Goal: Obtain resource: Obtain resource

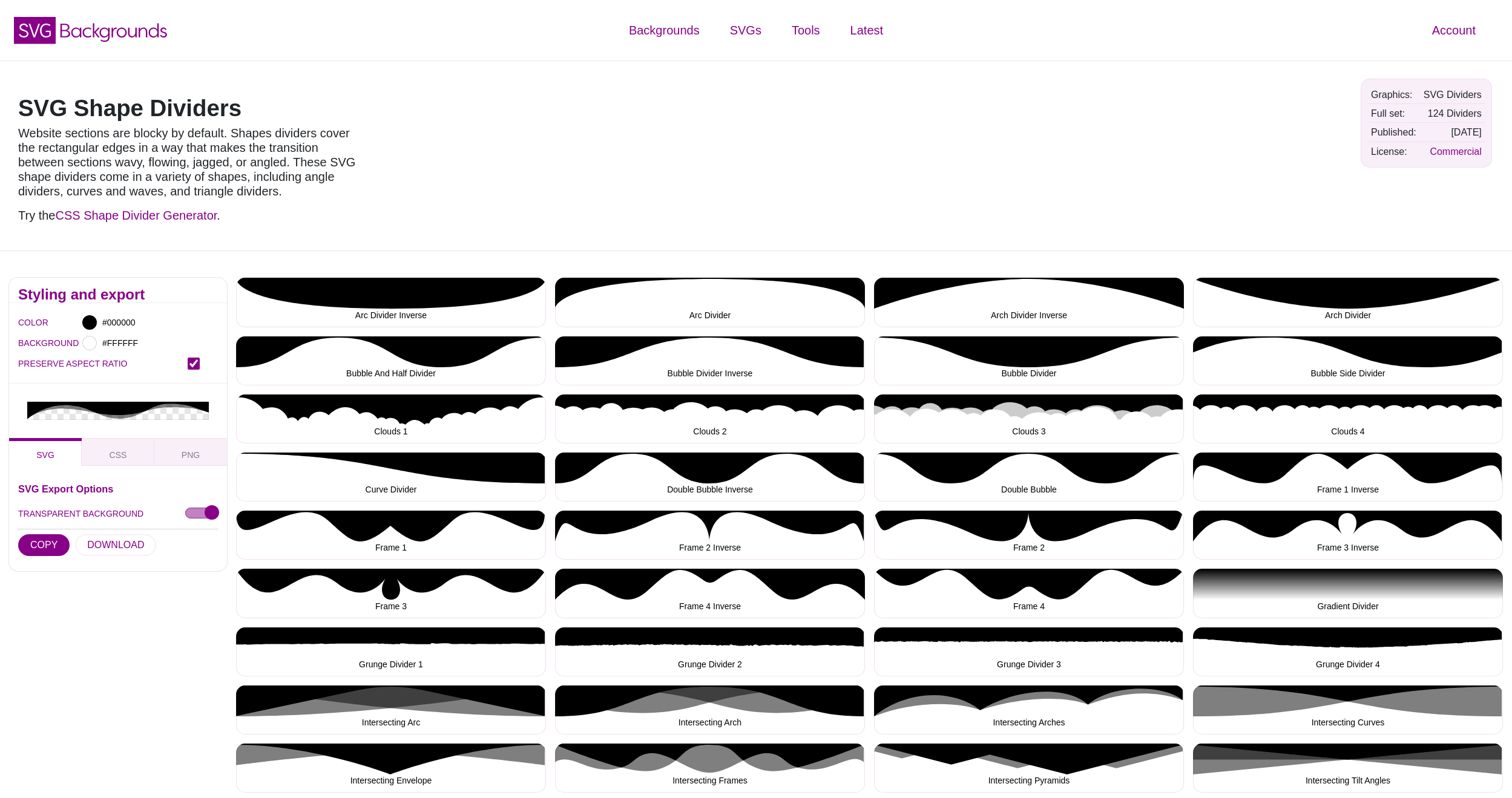
scroll to position [713, 0]
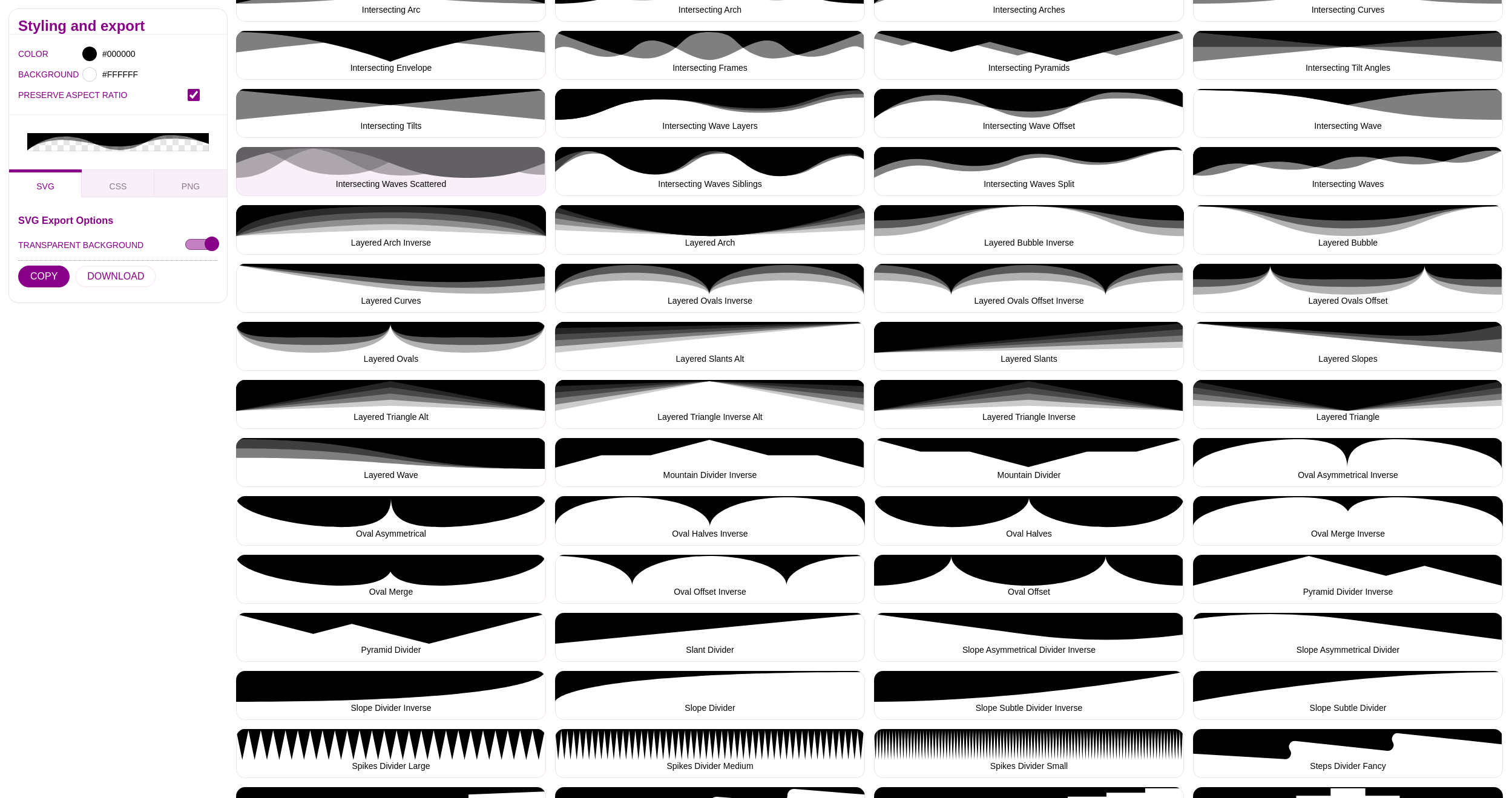
click at [351, 164] on button "Intersecting Waves Scattered" at bounding box center [391, 171] width 310 height 49
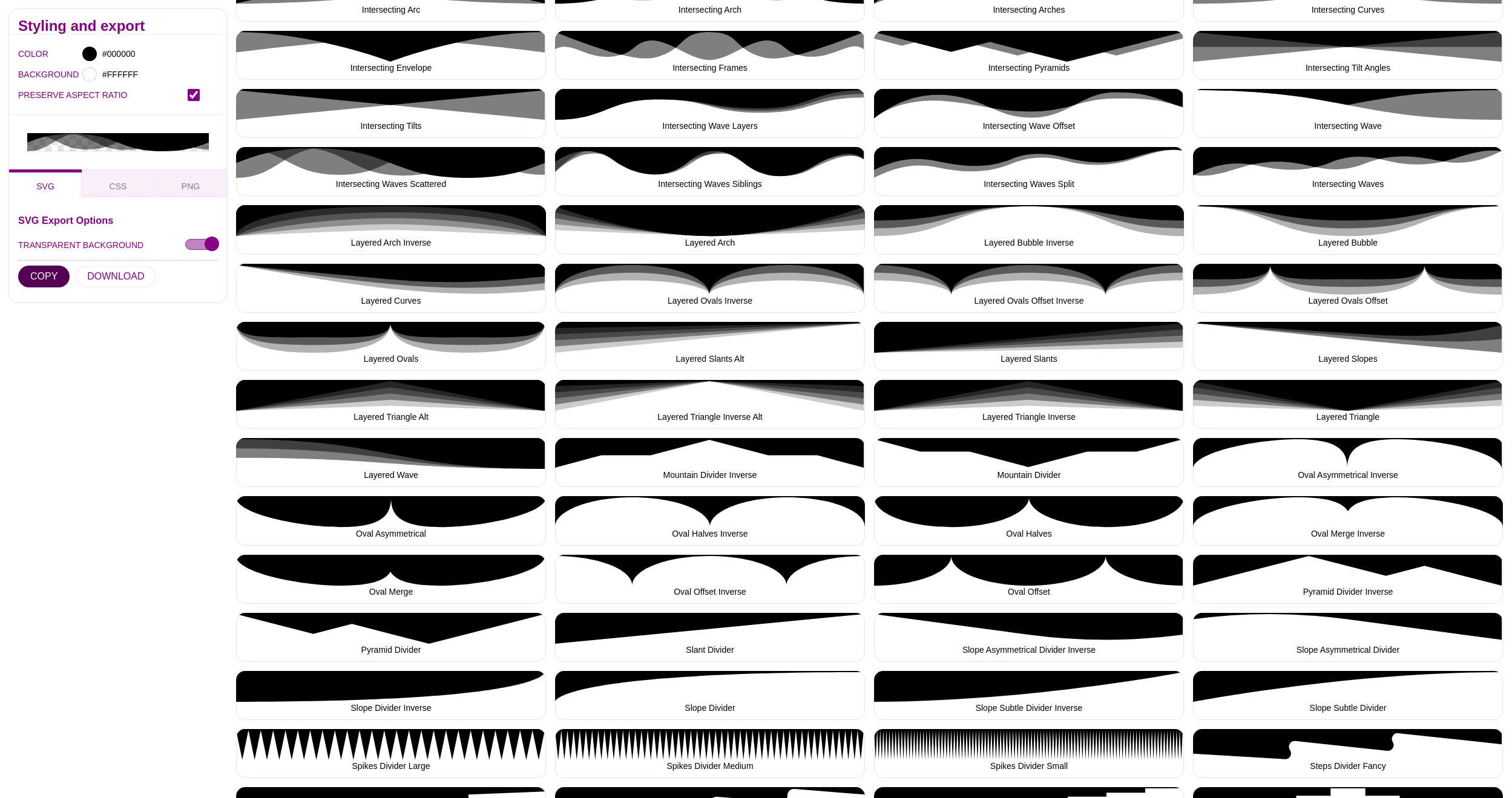
click at [42, 275] on button "COPY" at bounding box center [44, 276] width 52 height 22
click at [438, 170] on button "Intersecting Waves Scattered" at bounding box center [391, 171] width 310 height 49
click at [47, 276] on button "COPY" at bounding box center [44, 276] width 52 height 22
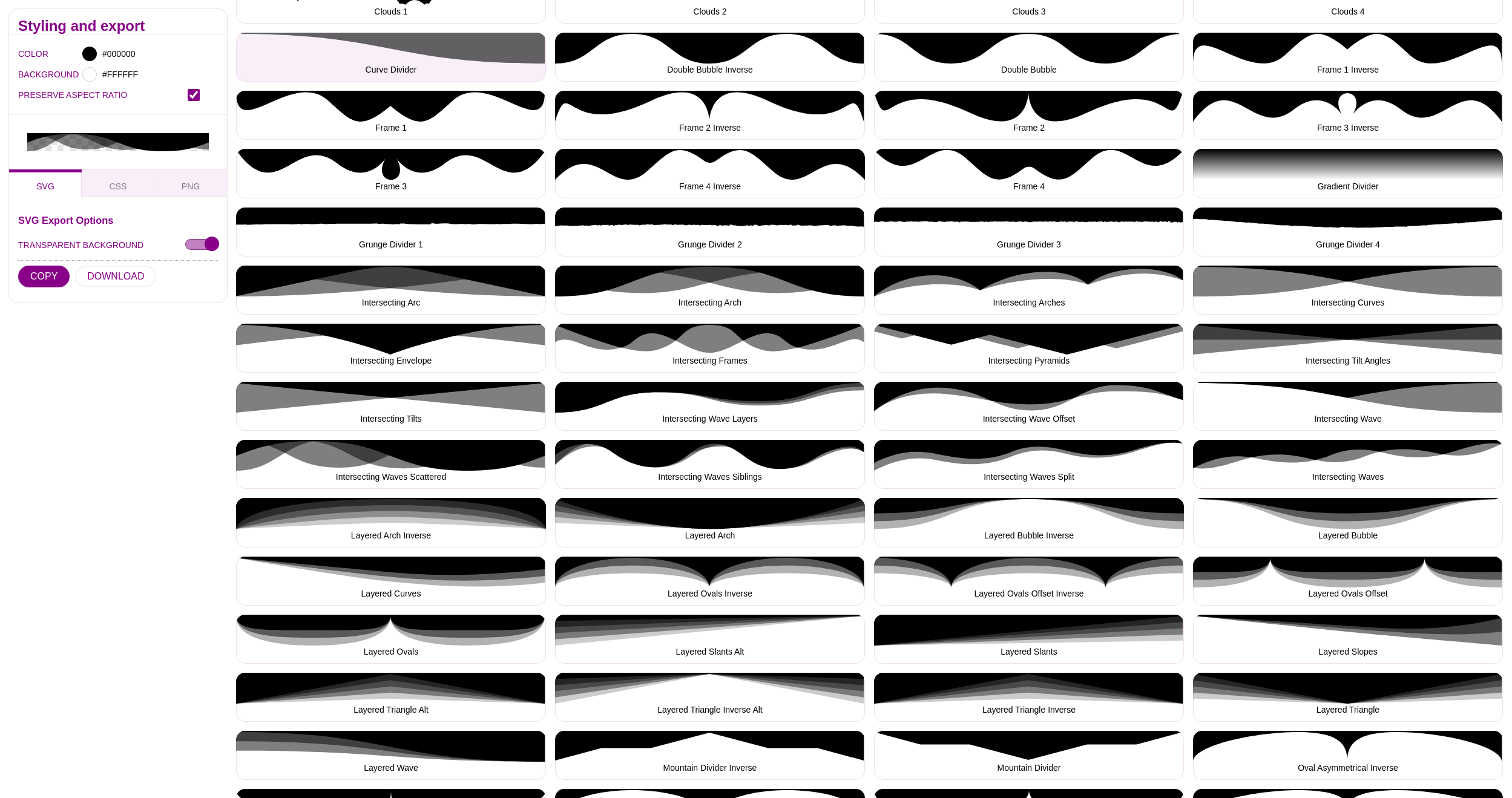
scroll to position [503, 0]
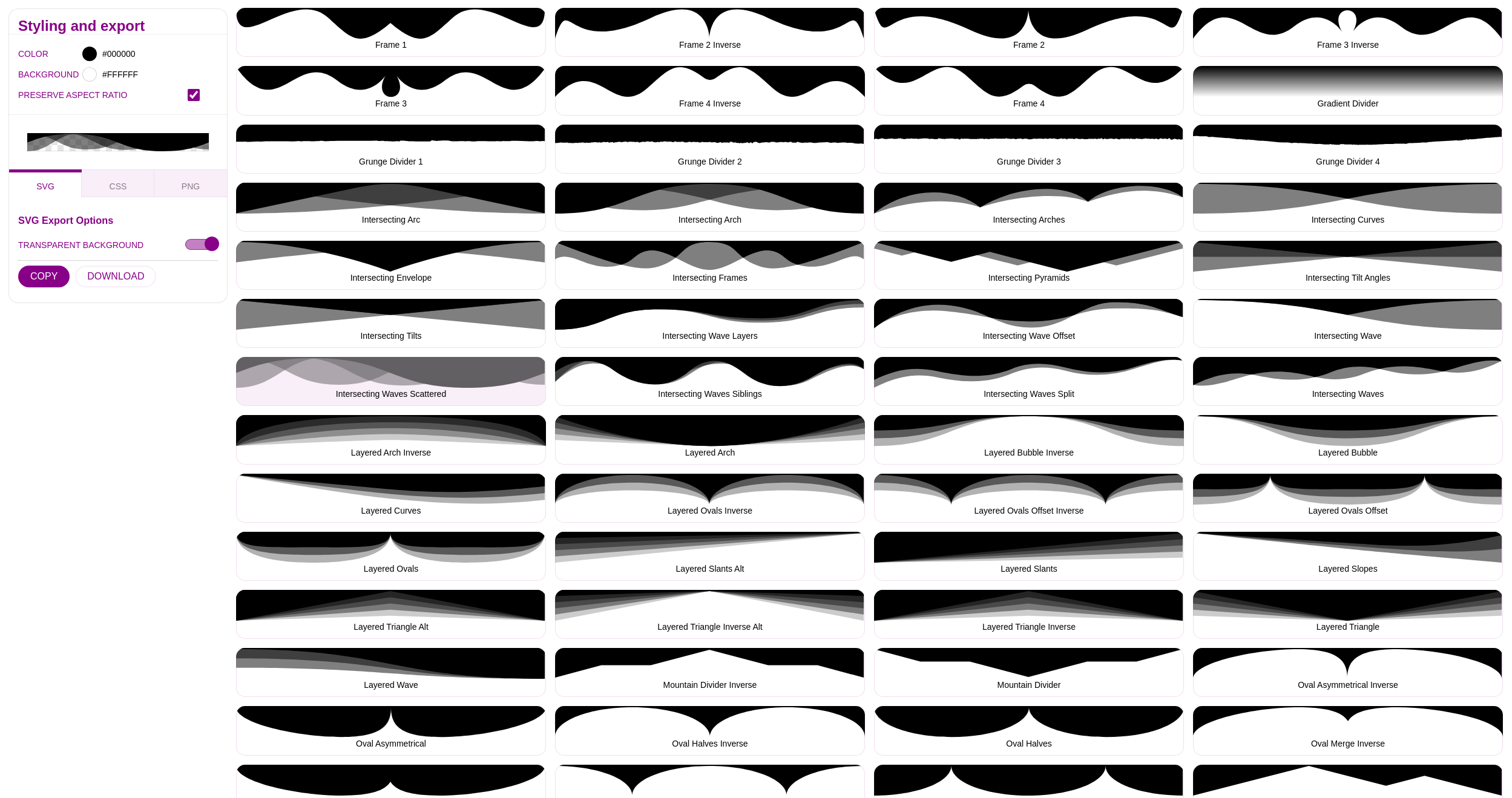
click at [407, 384] on button "Intersecting Waves Scattered" at bounding box center [391, 381] width 310 height 49
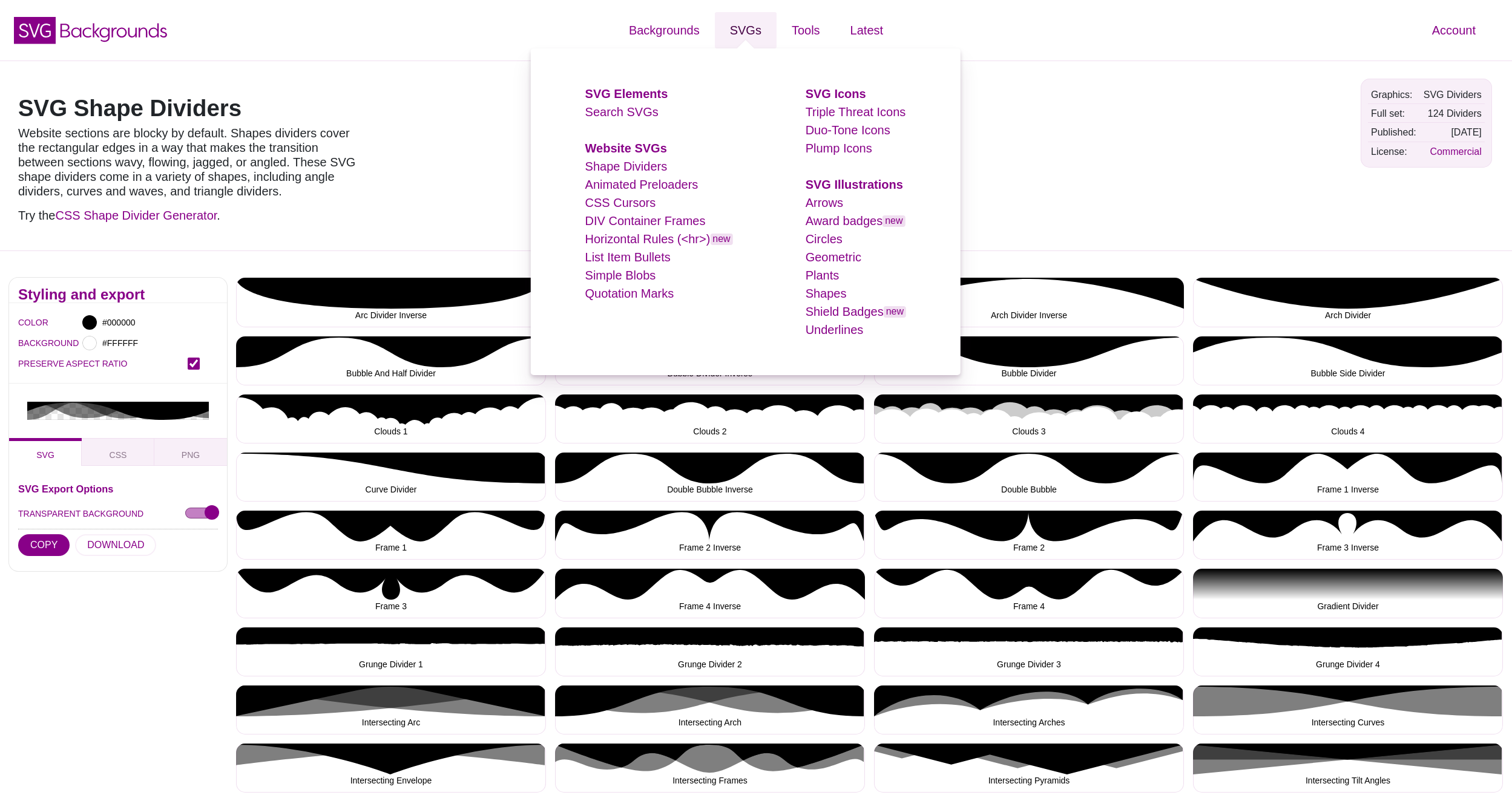
scroll to position [0, 0]
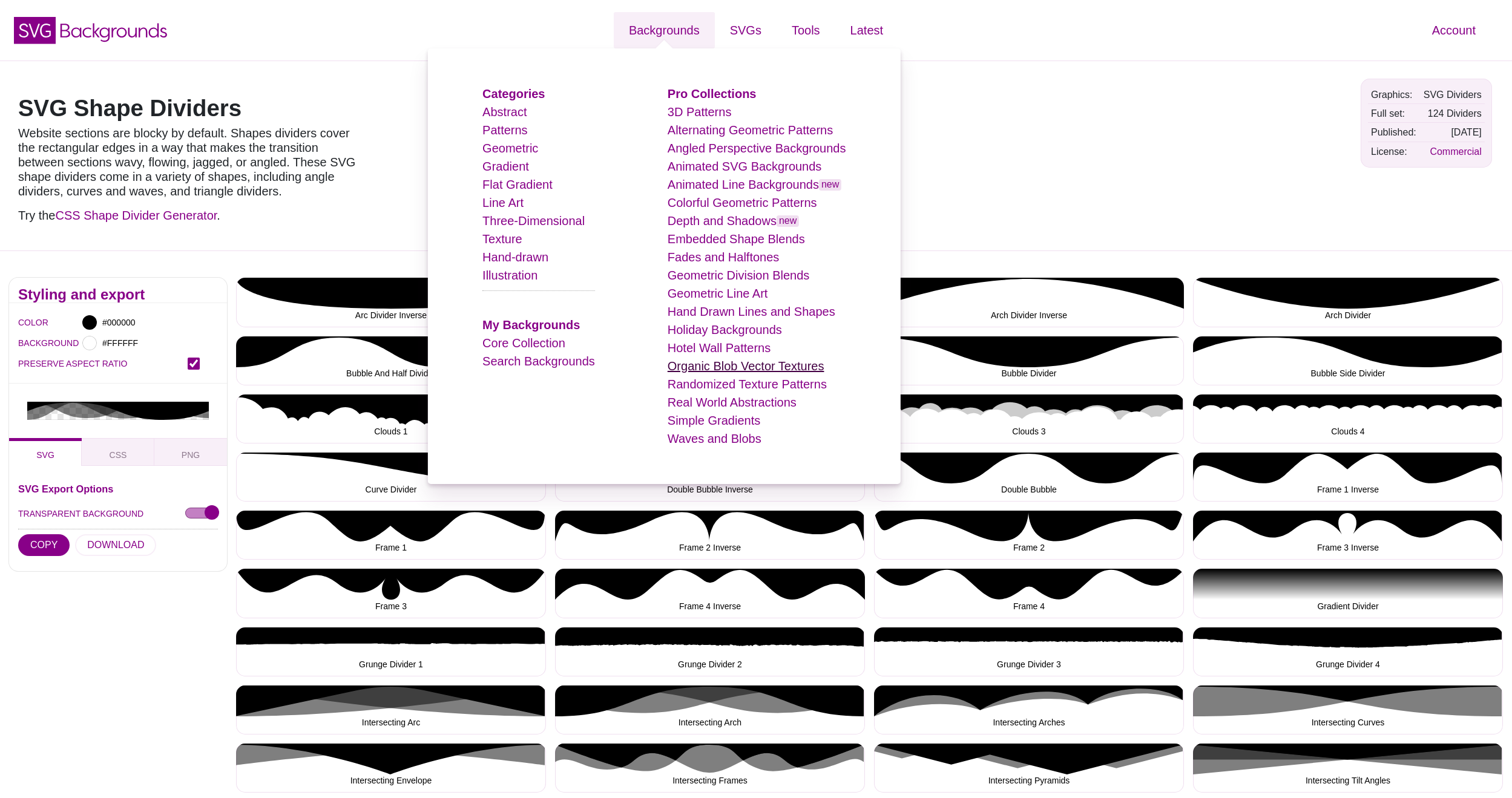
click at [716, 362] on link "Organic Blob Vector Textures" at bounding box center [746, 366] width 157 height 13
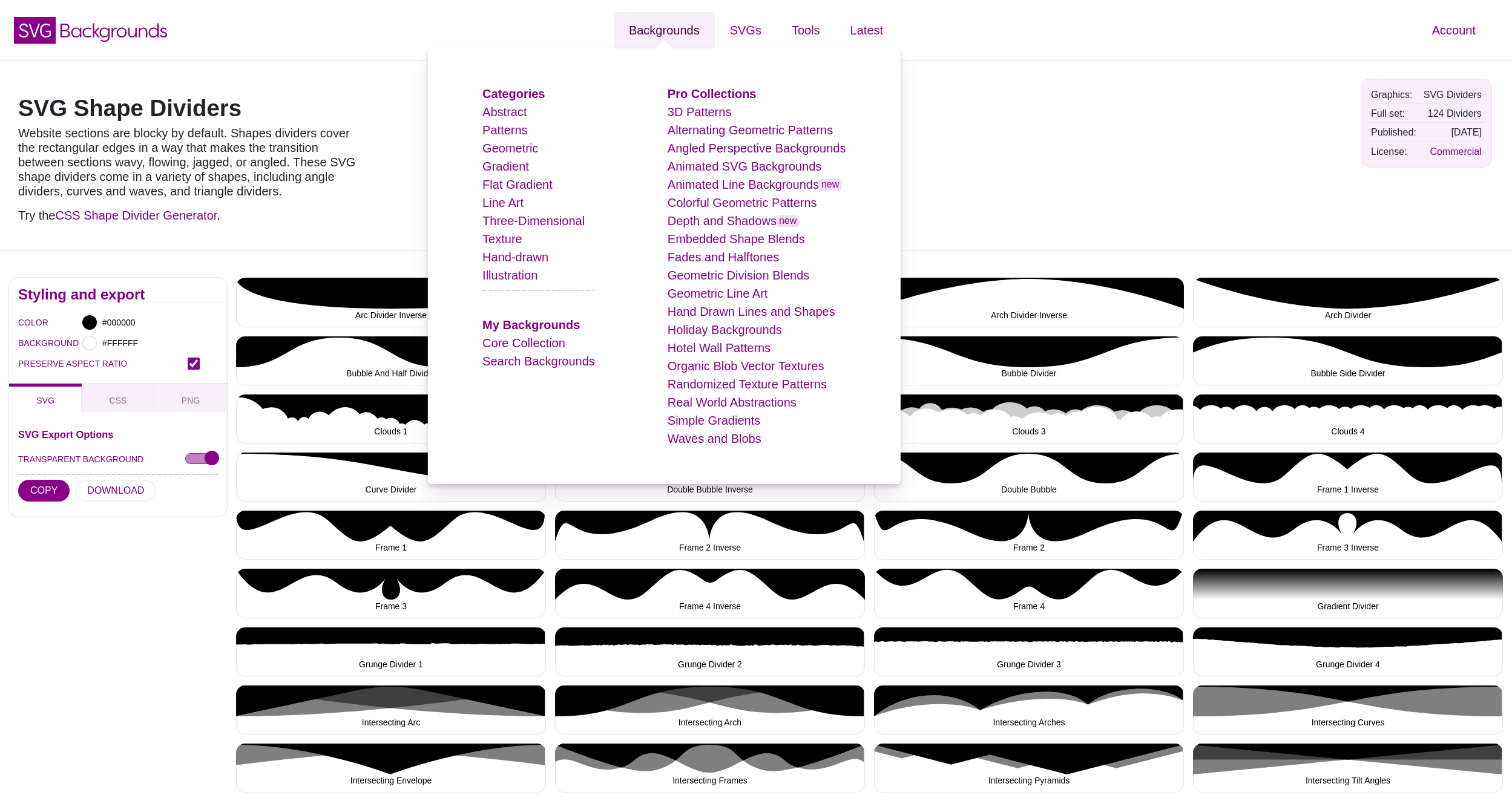
click at [654, 30] on link "Backgrounds" at bounding box center [664, 31] width 101 height 37
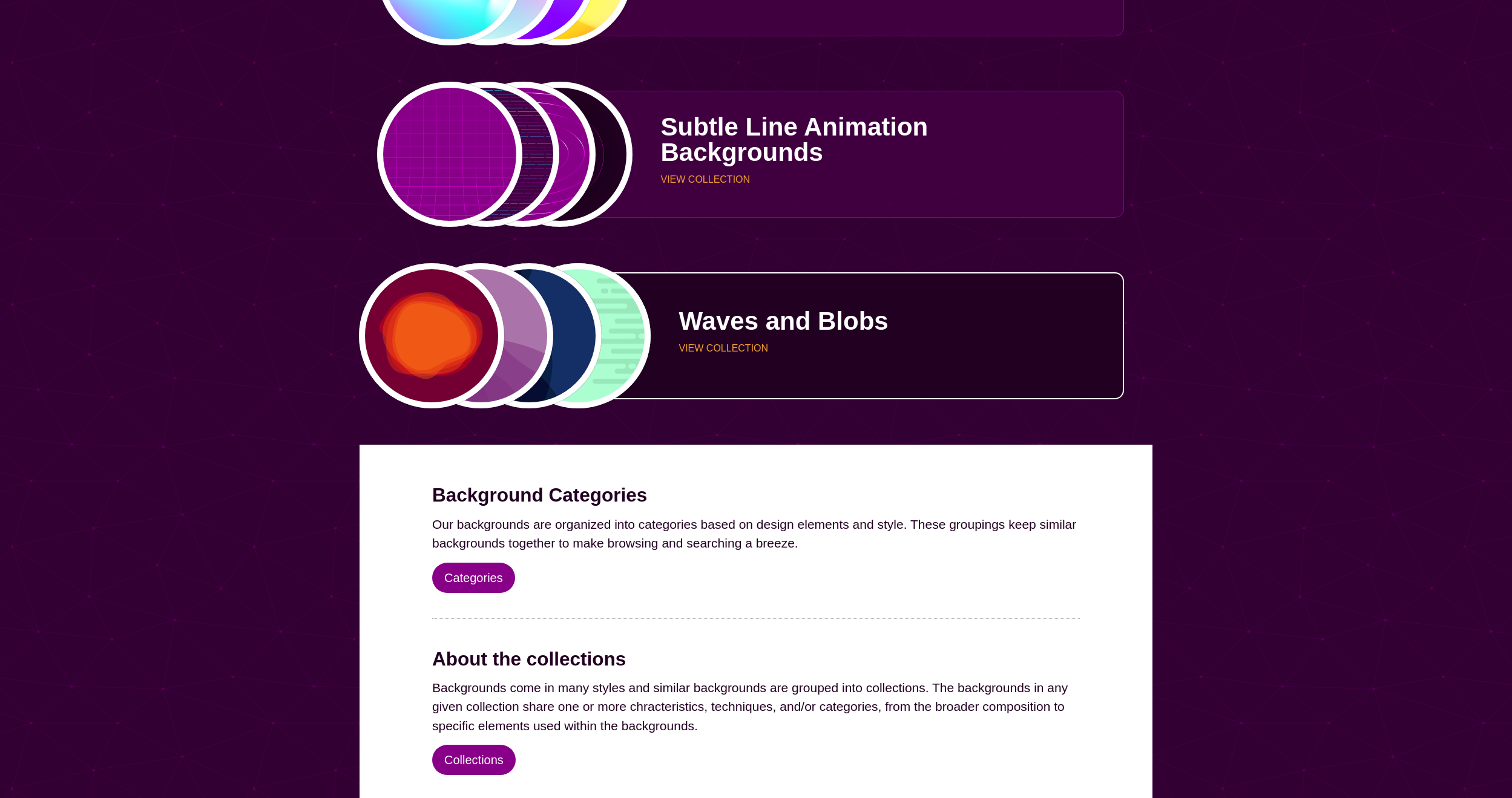
scroll to position [4193, 0]
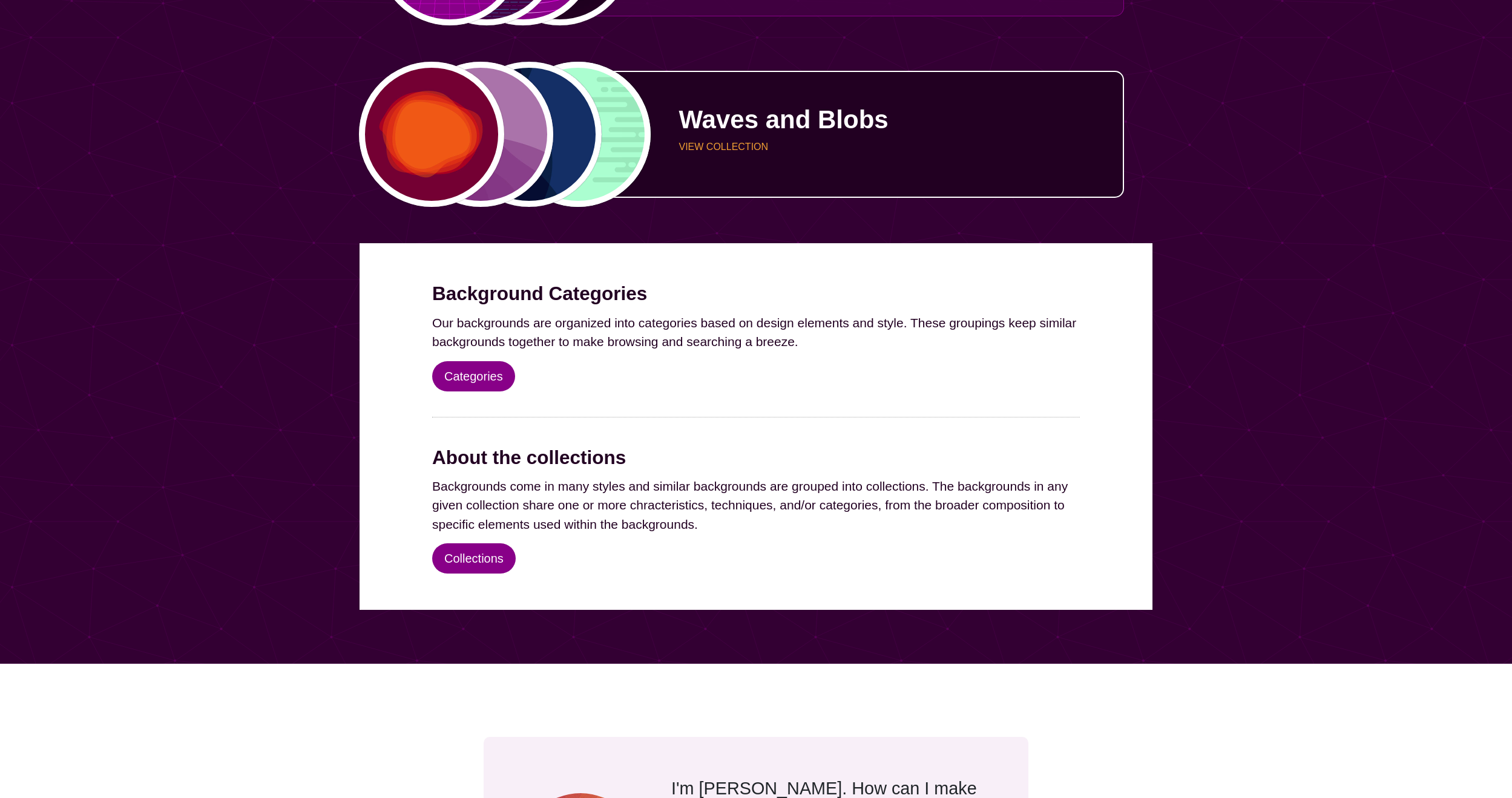
click at [770, 163] on div "Waves and Blobs VIEW COLLECTION" at bounding box center [878, 134] width 491 height 91
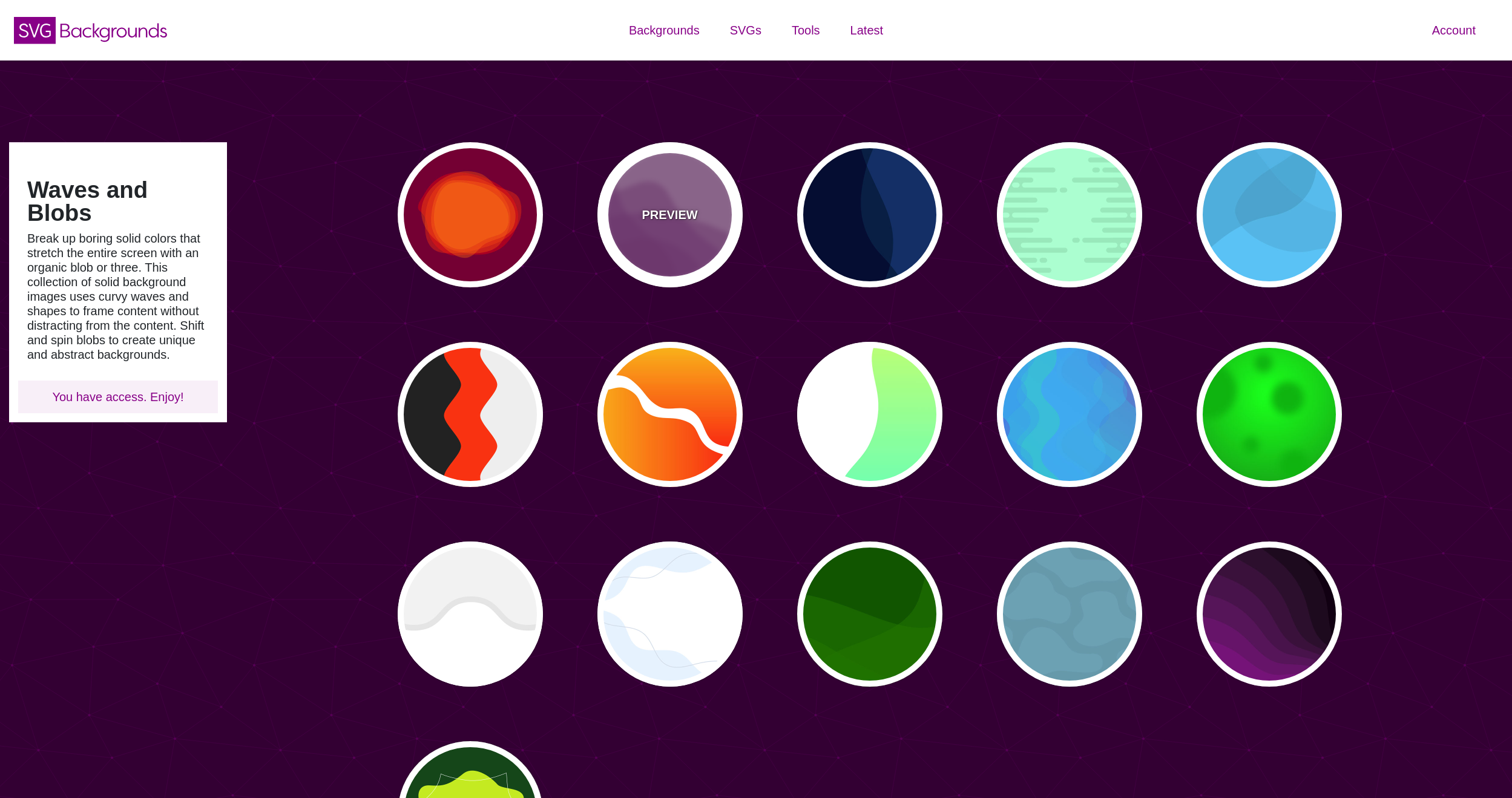
click at [674, 215] on p "PREVIEW" at bounding box center [669, 215] width 56 height 18
type input "#AA77AA"
type input "#7F3681"
type input "0"
type input "0.5"
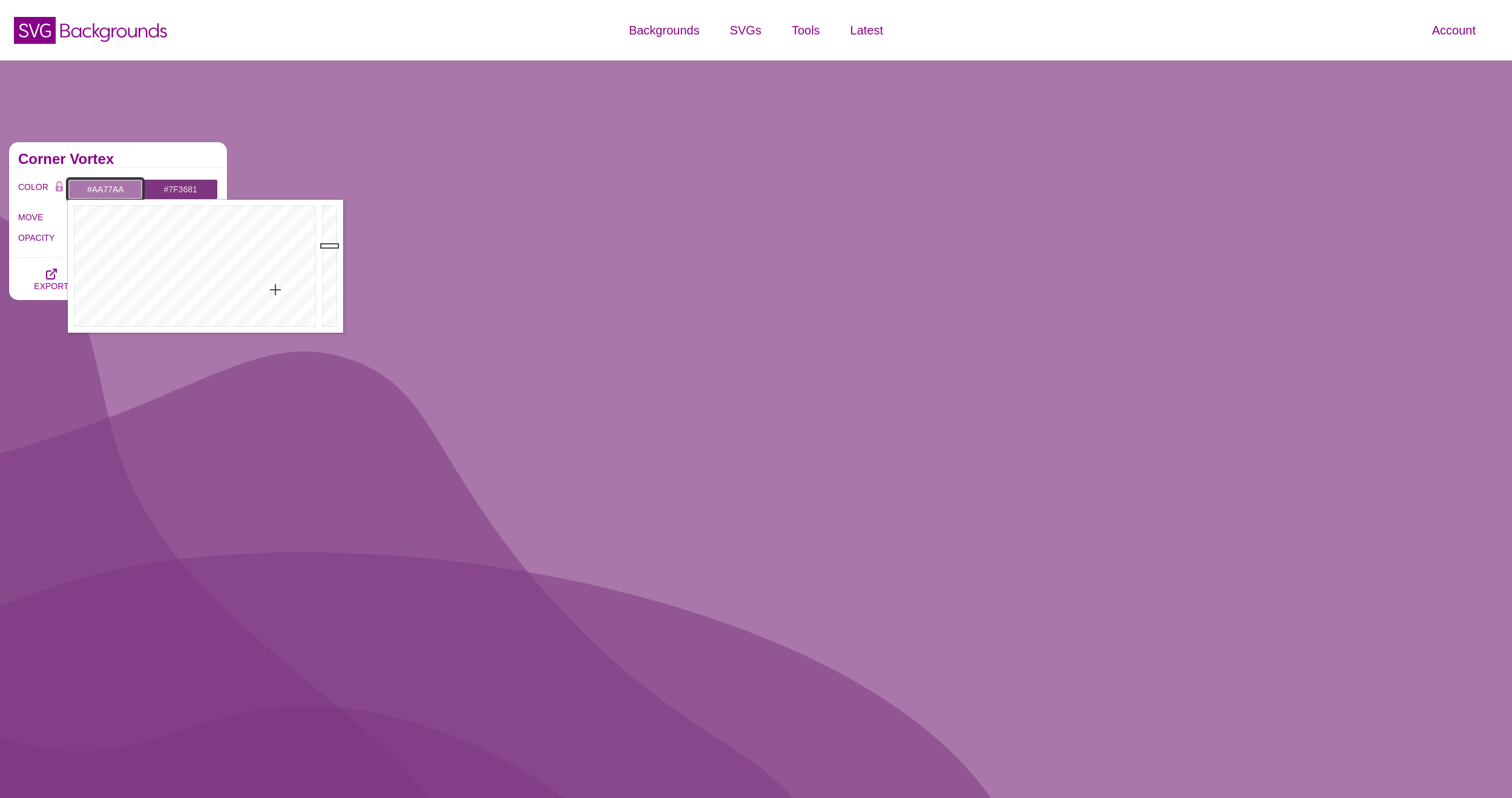
click at [105, 185] on input "#AA77AA" at bounding box center [105, 189] width 75 height 21
drag, startPoint x: 98, startPoint y: 323, endPoint x: 20, endPoint y: 359, distance: 85.9
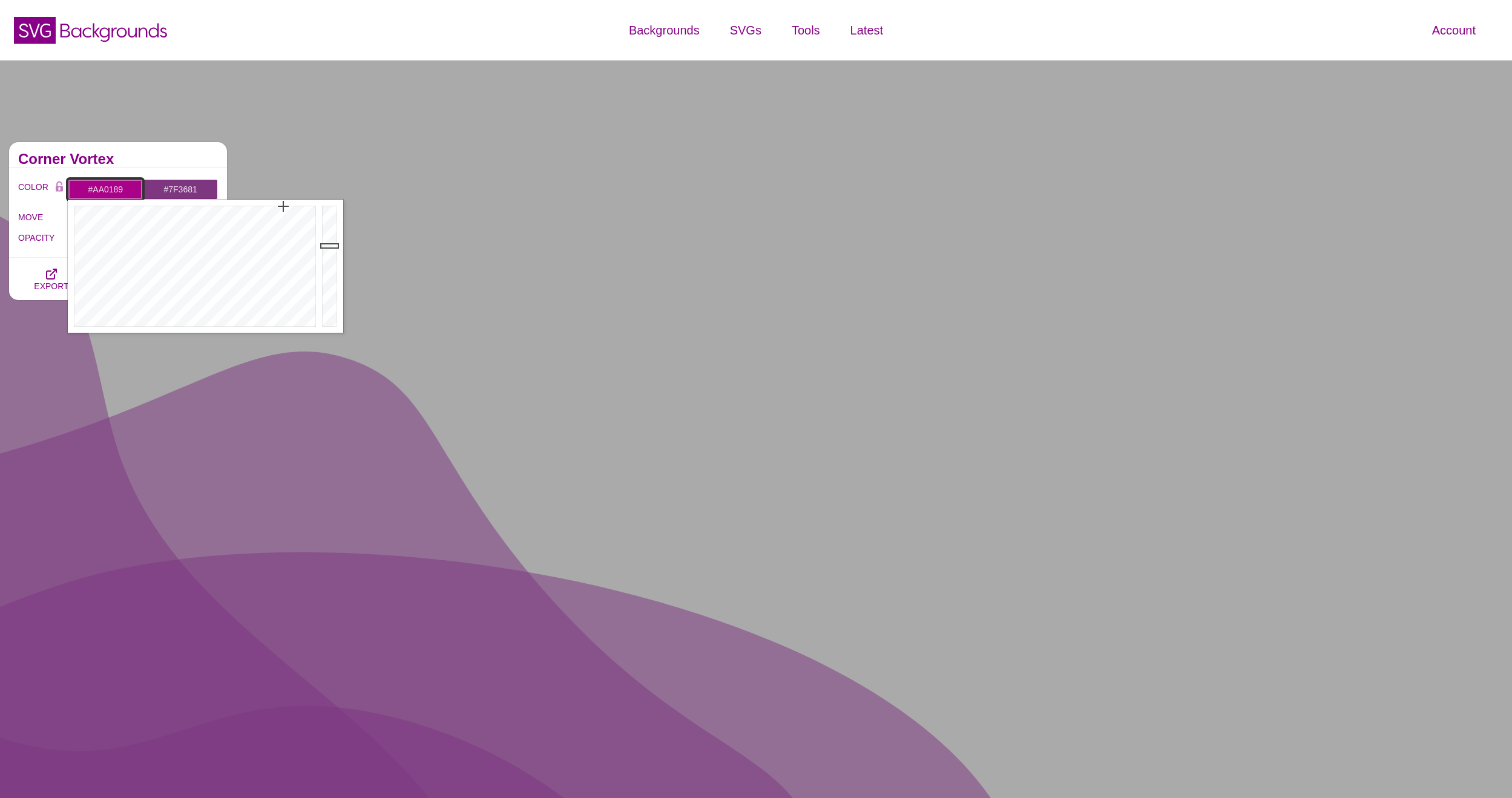
type input "#AA0084"
drag, startPoint x: 210, startPoint y: 233, endPoint x: 285, endPoint y: 205, distance: 80.1
click at [285, 205] on div at bounding box center [193, 266] width 251 height 133
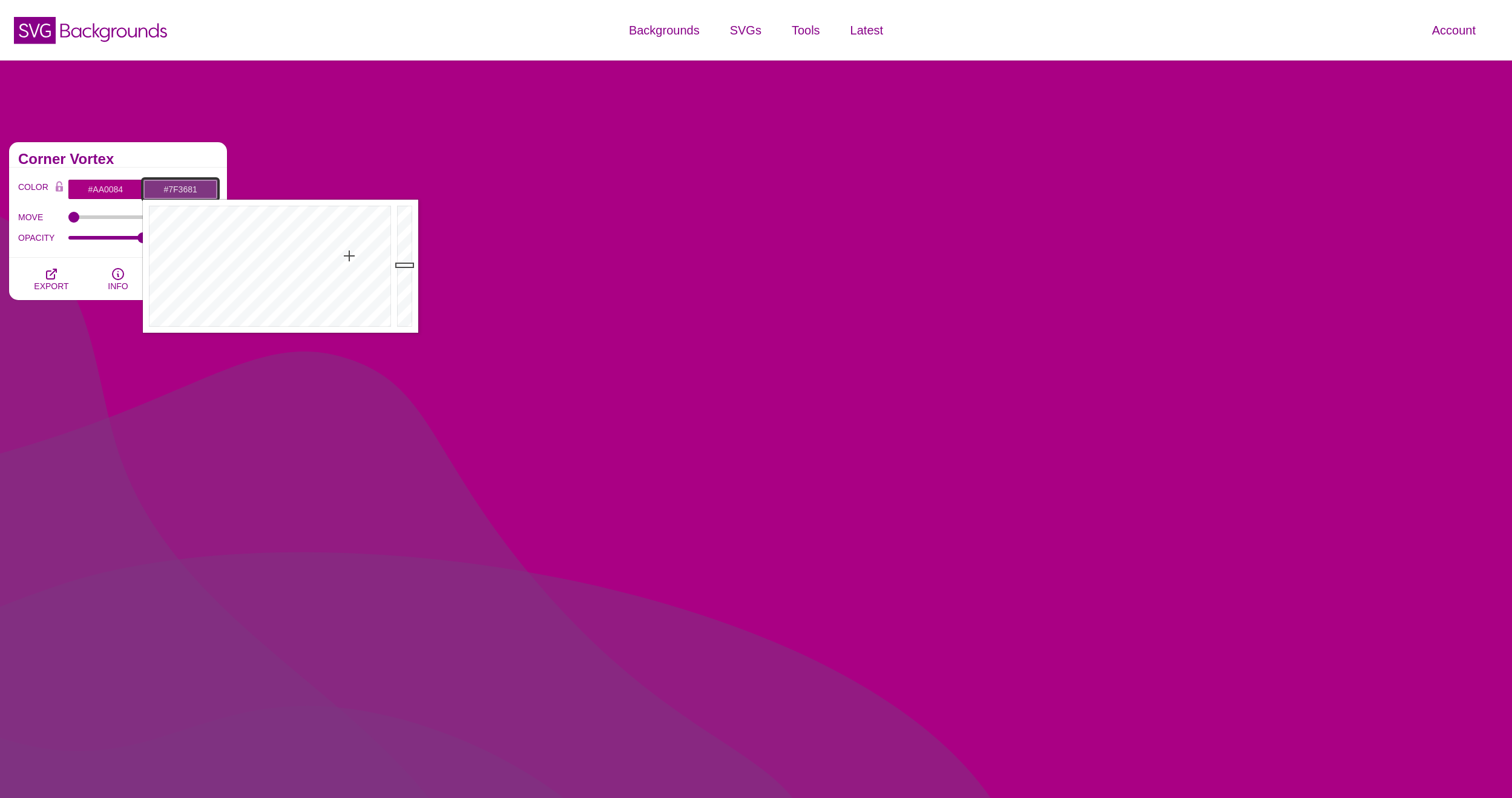
click at [176, 189] on input "#7F3681" at bounding box center [180, 189] width 75 height 21
drag, startPoint x: 234, startPoint y: 268, endPoint x: 71, endPoint y: 364, distance: 189.2
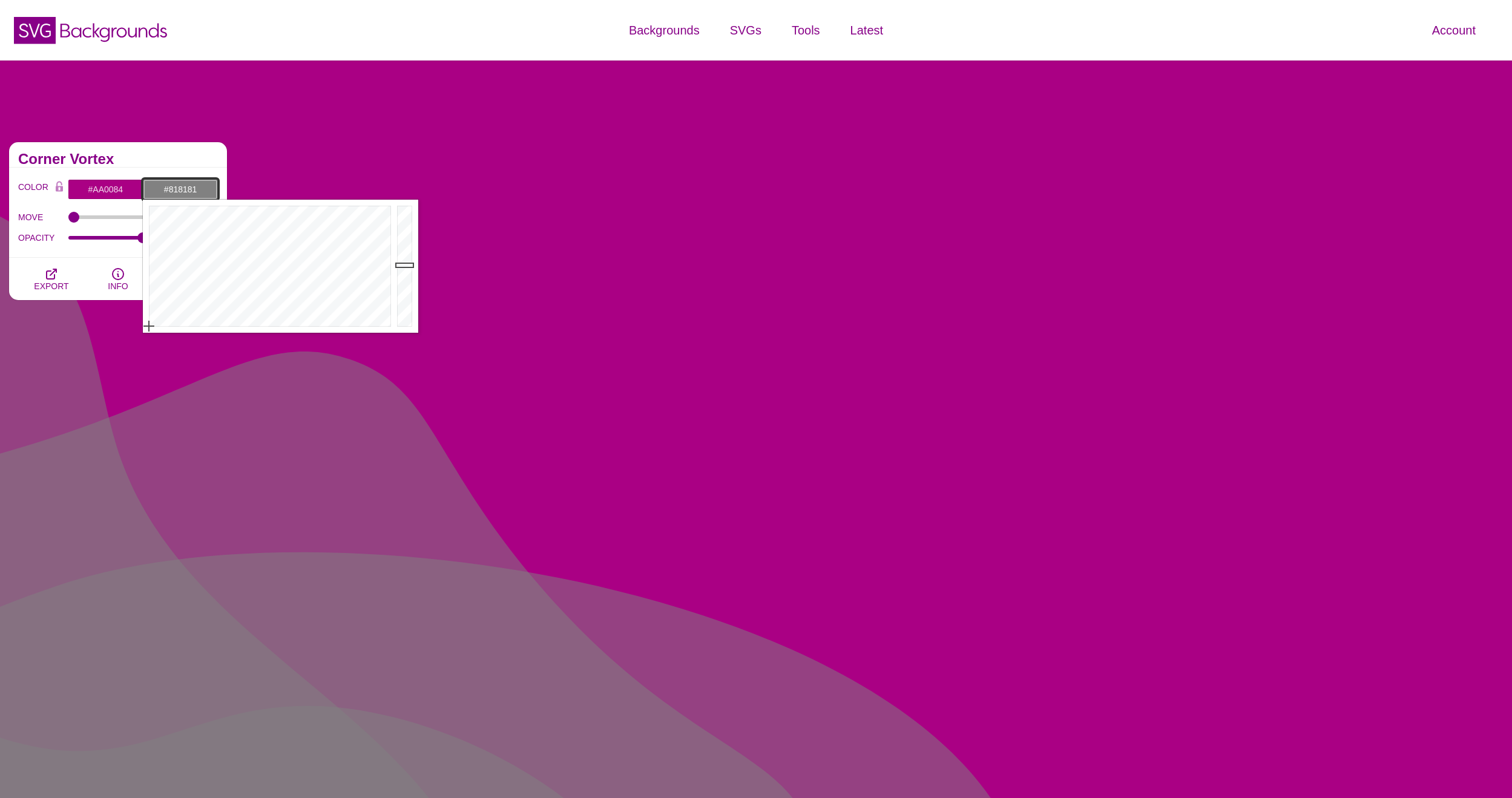
drag, startPoint x: 204, startPoint y: 296, endPoint x: 433, endPoint y: 221, distance: 241.0
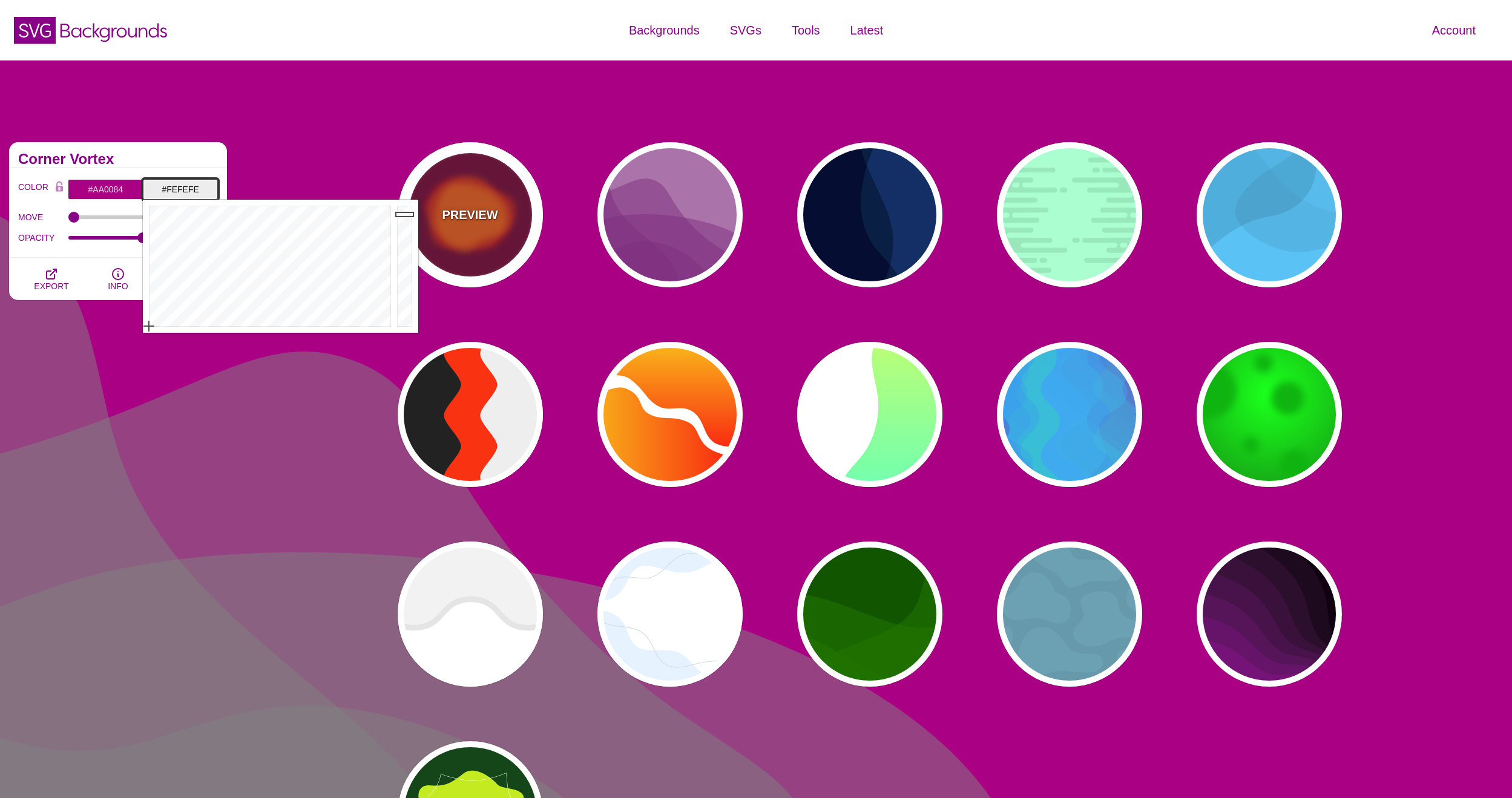
type input "#FFFFFF"
drag, startPoint x: 408, startPoint y: 264, endPoint x: 410, endPoint y: 199, distance: 65.0
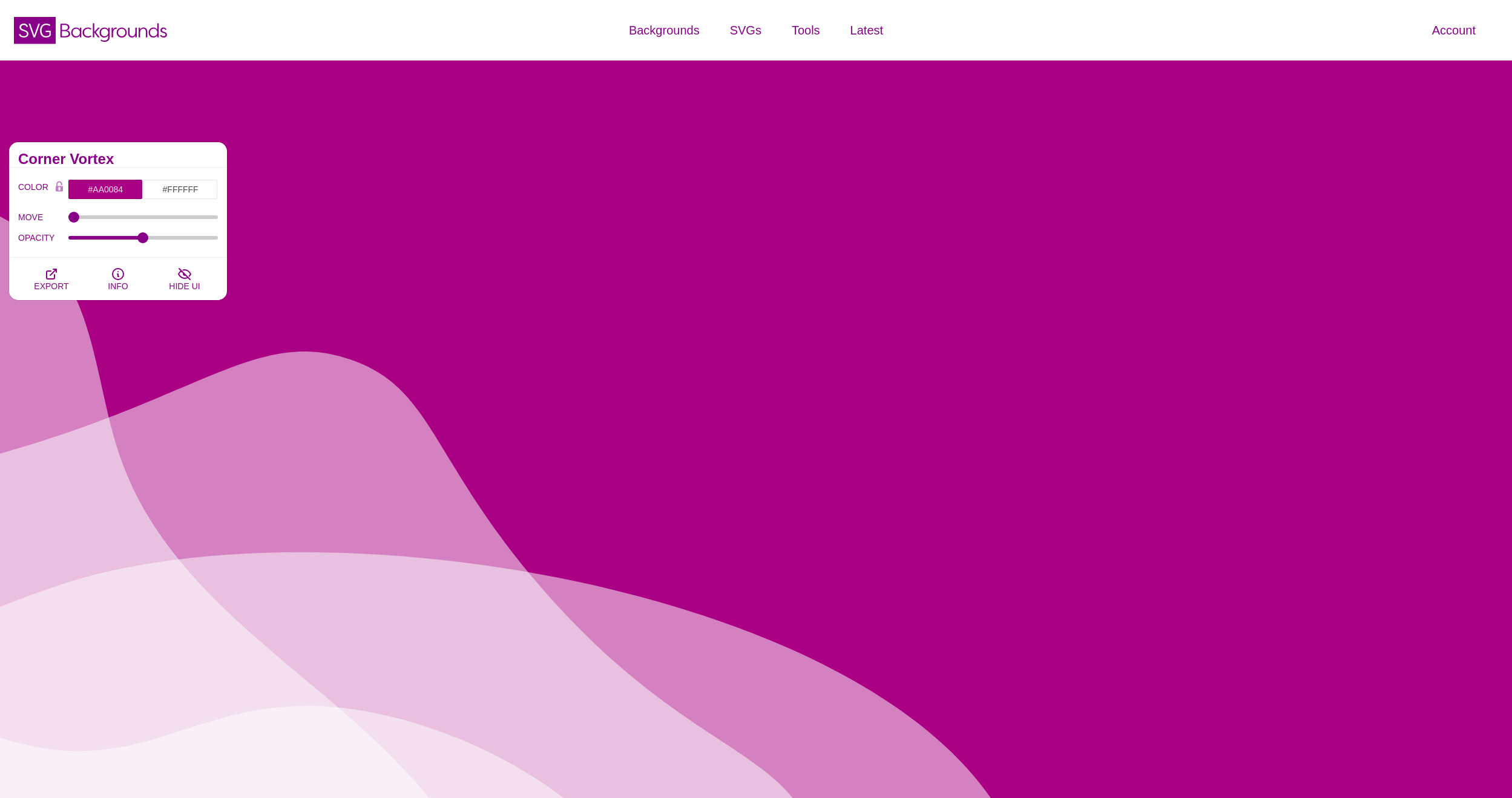
click at [29, 223] on label "MOVE" at bounding box center [43, 217] width 50 height 16
click at [69, 219] on input "MOVE" at bounding box center [144, 217] width 150 height 5
drag, startPoint x: 80, startPoint y: 212, endPoint x: 69, endPoint y: 215, distance: 11.4
click at [76, 213] on div "MOVE" at bounding box center [118, 217] width 200 height 21
click at [85, 216] on div "MOVE 0" at bounding box center [118, 217] width 200 height 21
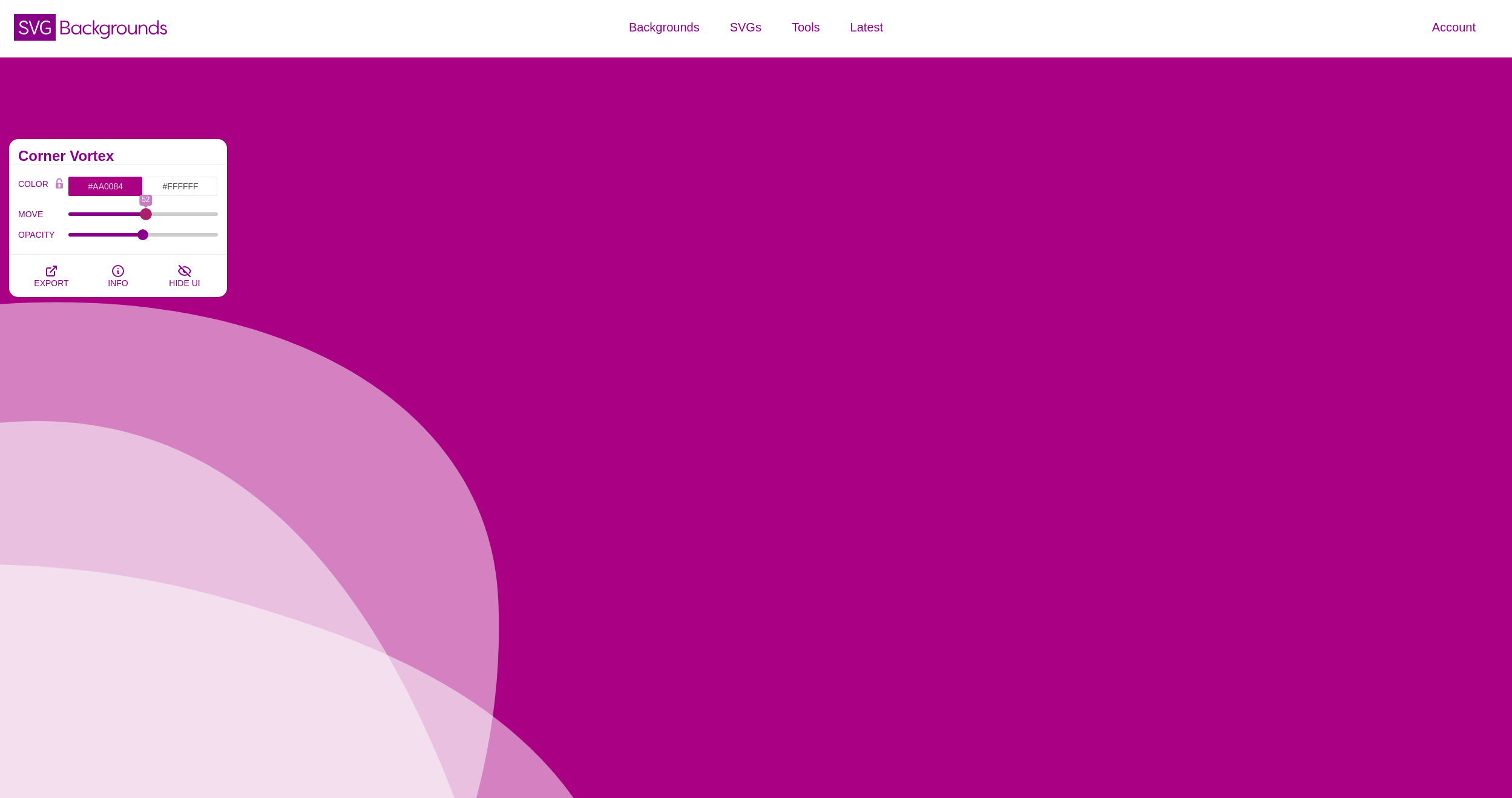
scroll to position [3, 1]
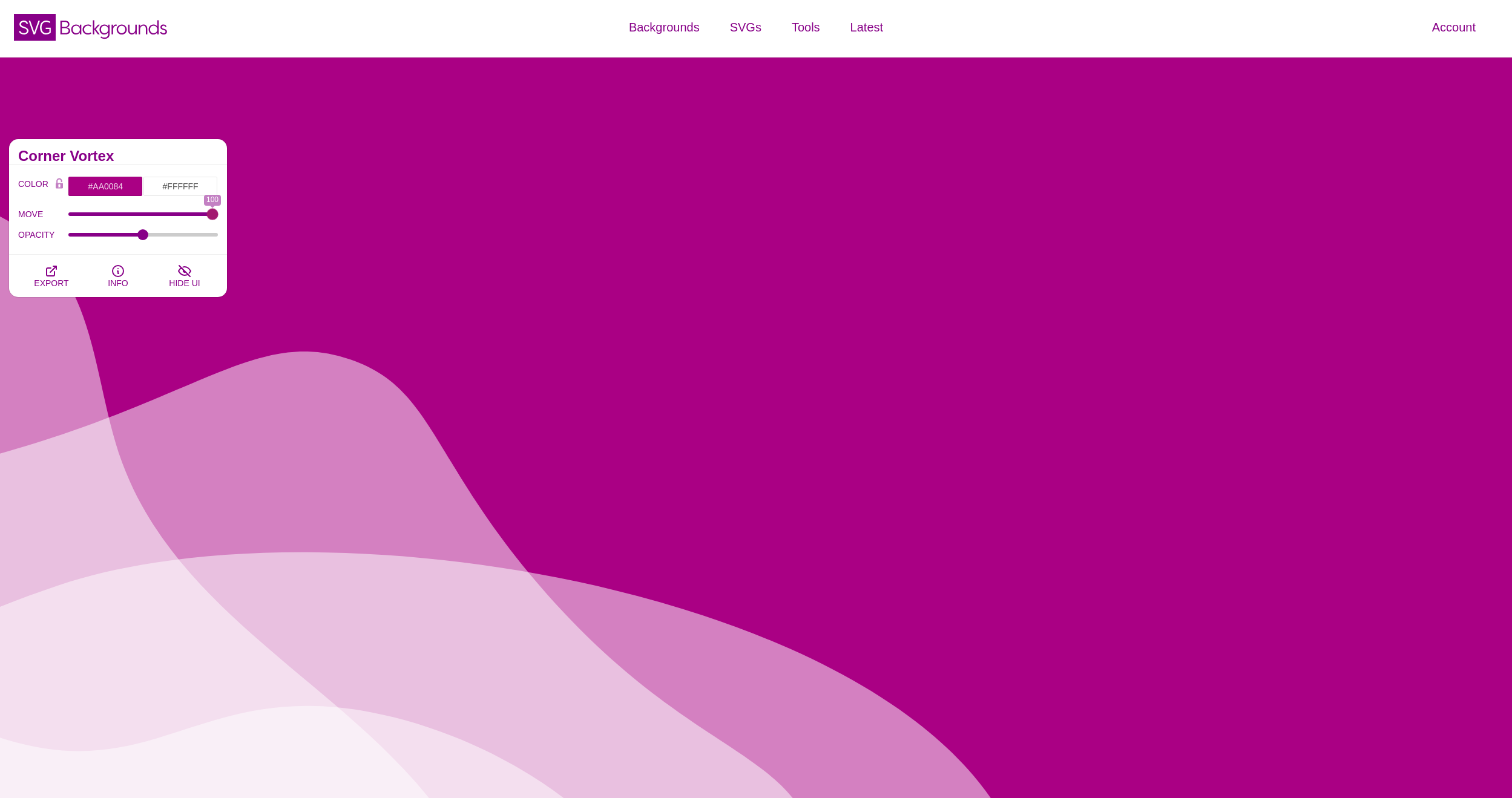
drag, startPoint x: 75, startPoint y: 216, endPoint x: 186, endPoint y: 223, distance: 111.2
type input "100"
click at [223, 217] on div "COLOR #AA0084 #FFFFFF #000000 #444444 #555555 #666666 #777777 #888888 #999999 B…" at bounding box center [118, 210] width 218 height 90
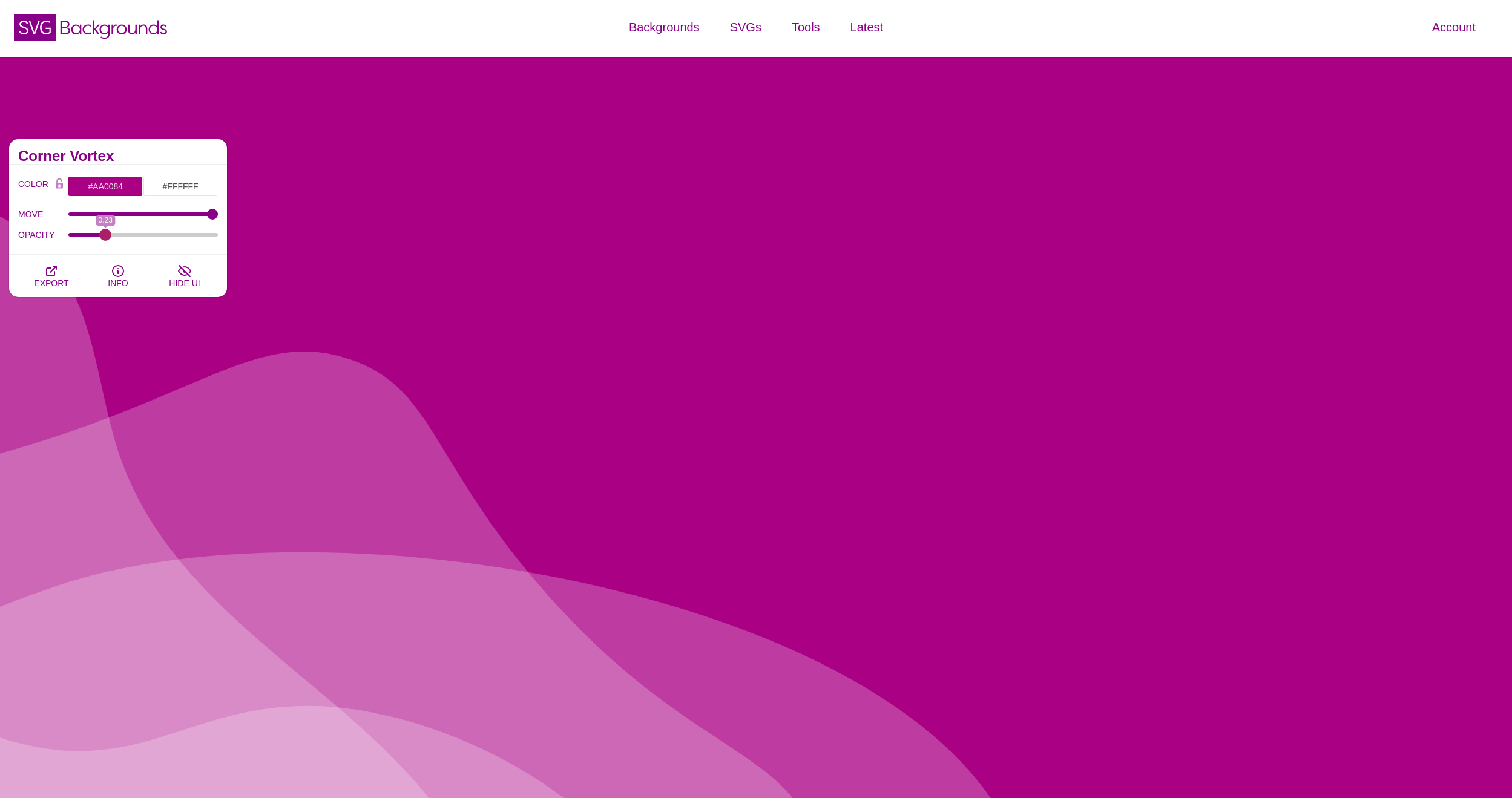
drag, startPoint x: 146, startPoint y: 232, endPoint x: 105, endPoint y: 233, distance: 41.0
type input "0.23"
click at [105, 233] on input "OPACITY" at bounding box center [144, 234] width 150 height 5
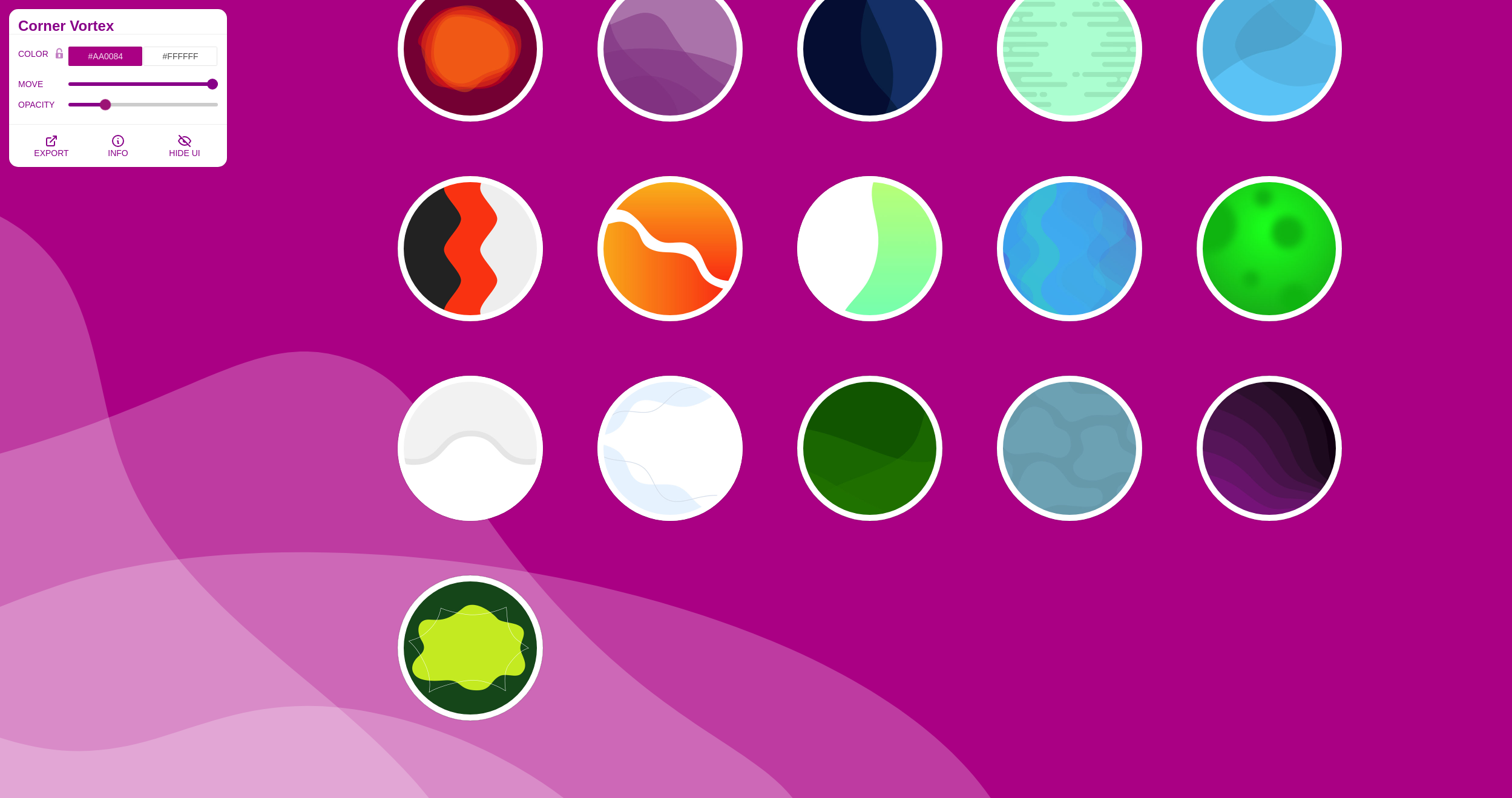
scroll to position [167, 0]
click at [472, 434] on div "PREVIEW" at bounding box center [470, 448] width 145 height 145
type input "#FFFFFF"
type input "#EEEEEE"
type input "#DDDDDD"
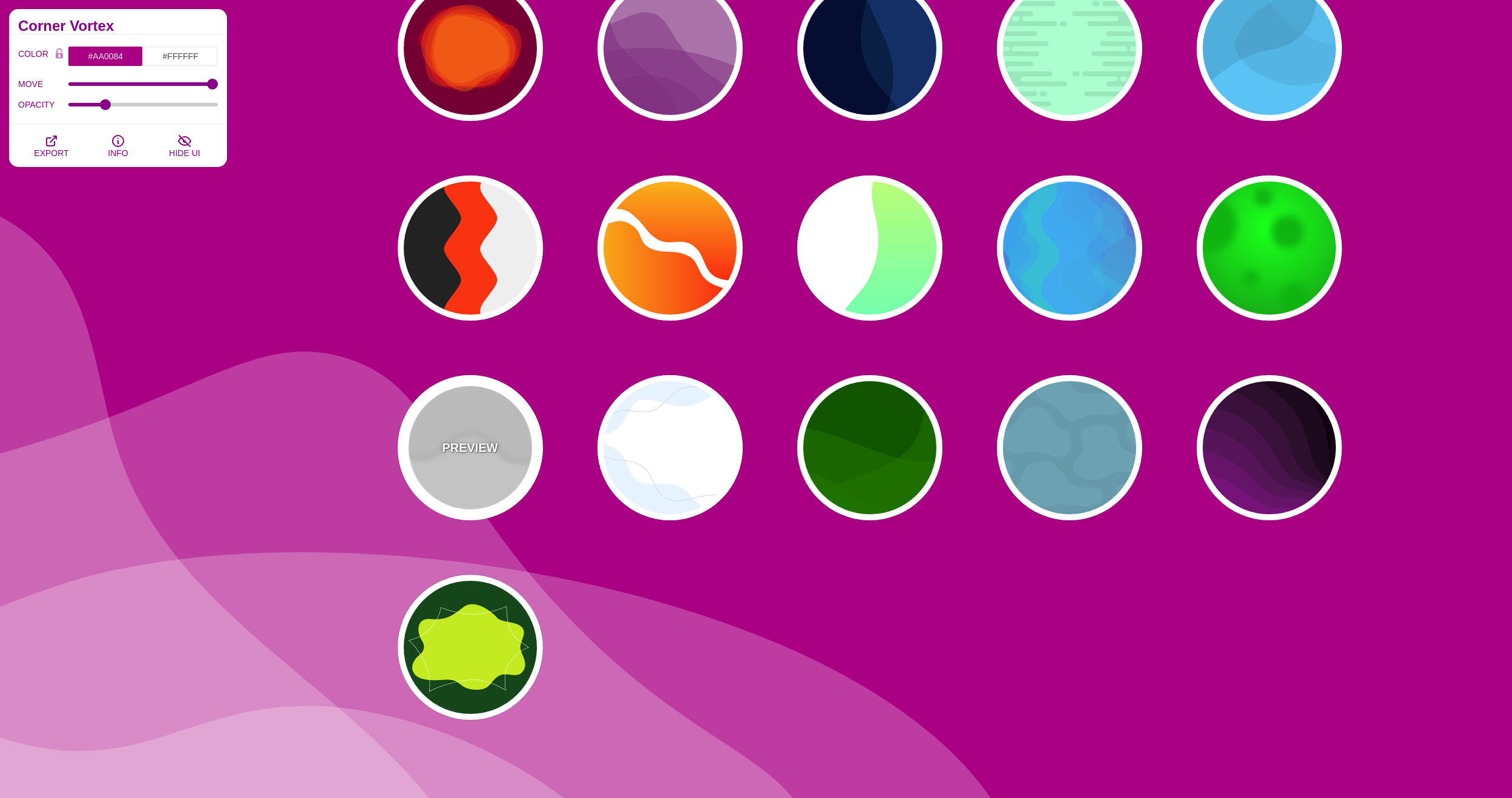
type input "400"
type input "10"
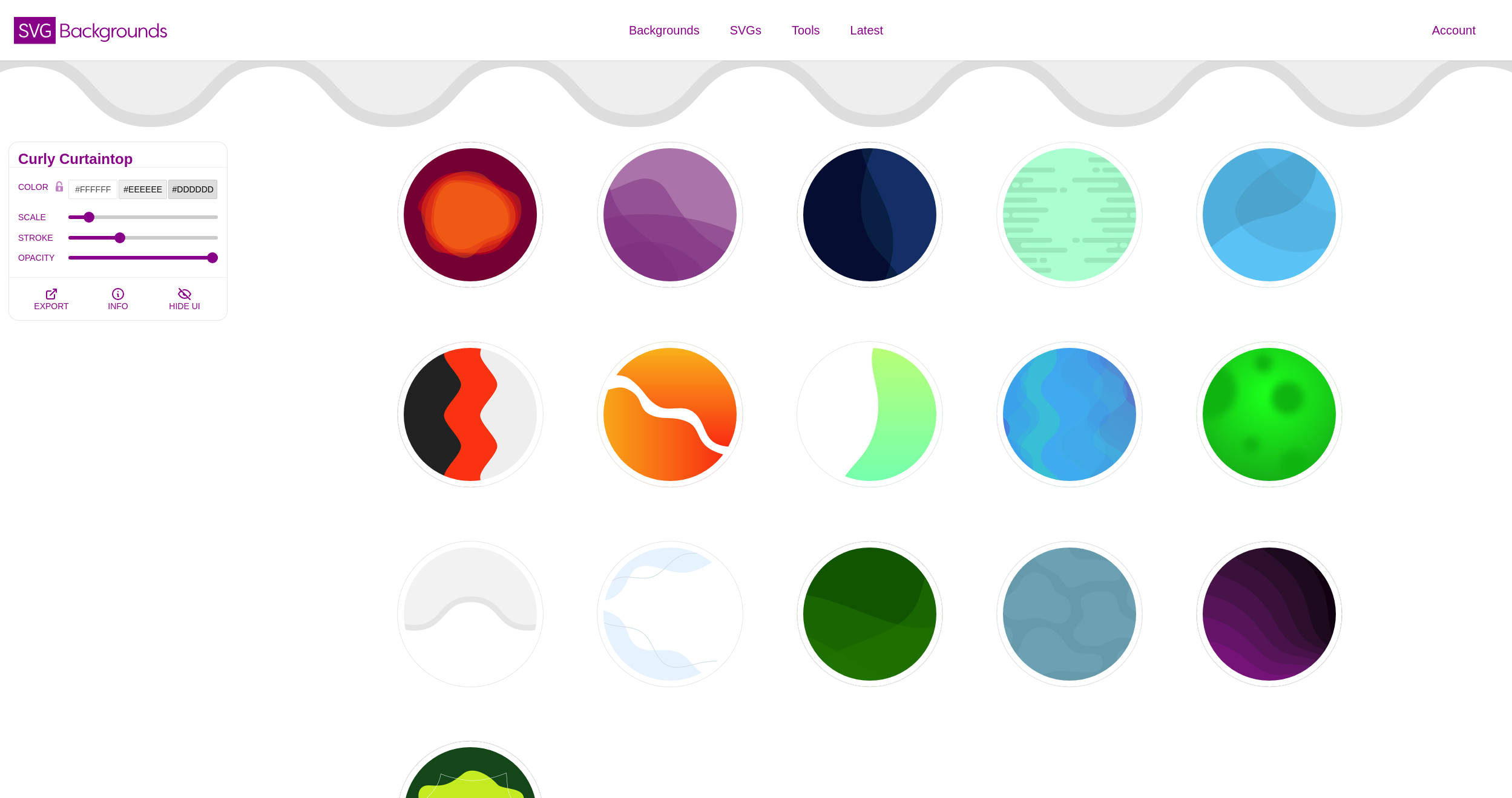
scroll to position [0, 0]
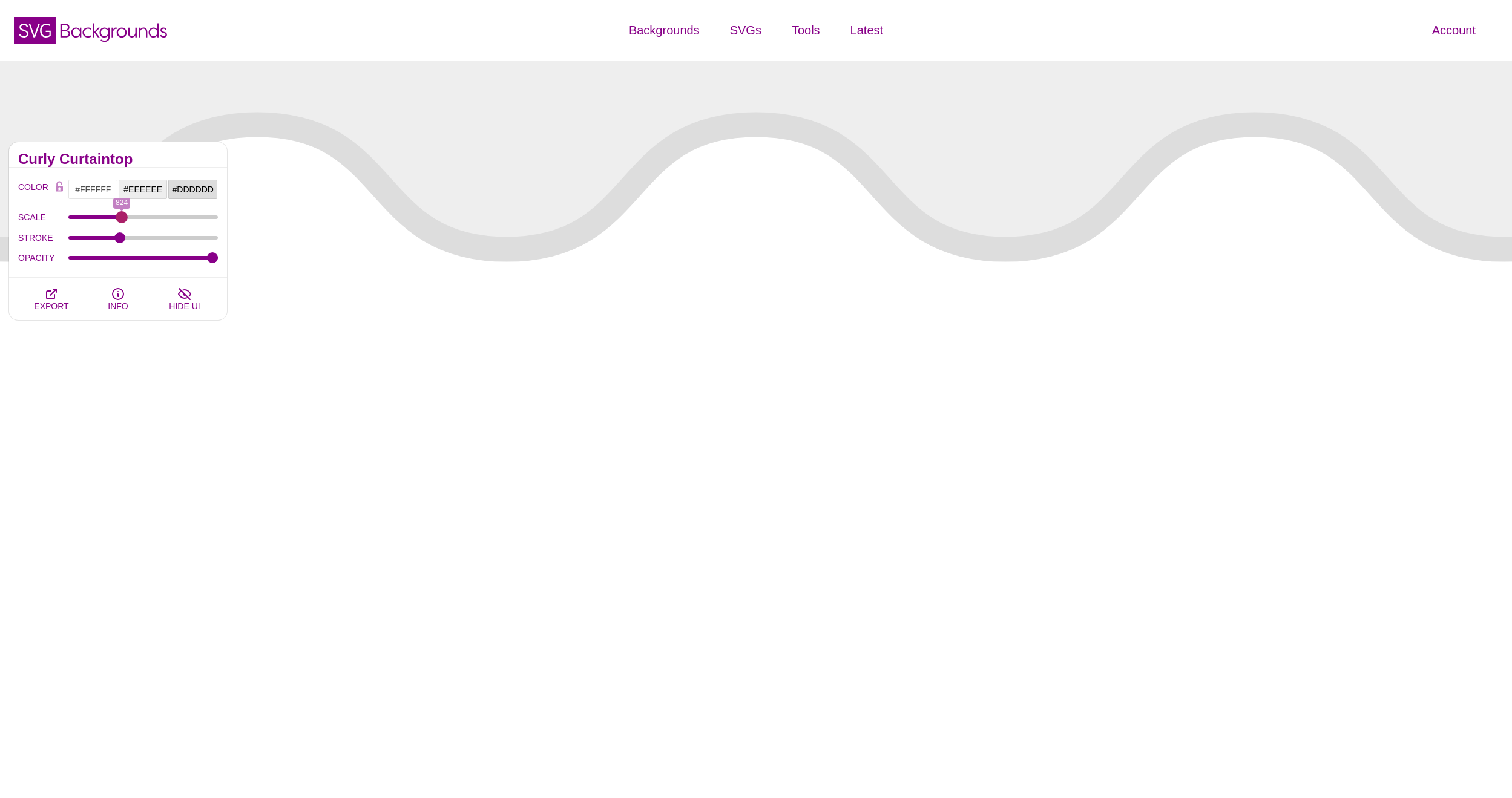
drag, startPoint x: 87, startPoint y: 214, endPoint x: 121, endPoint y: 215, distance: 34.0
type input "824"
click at [121, 215] on input "SCALE" at bounding box center [144, 217] width 150 height 5
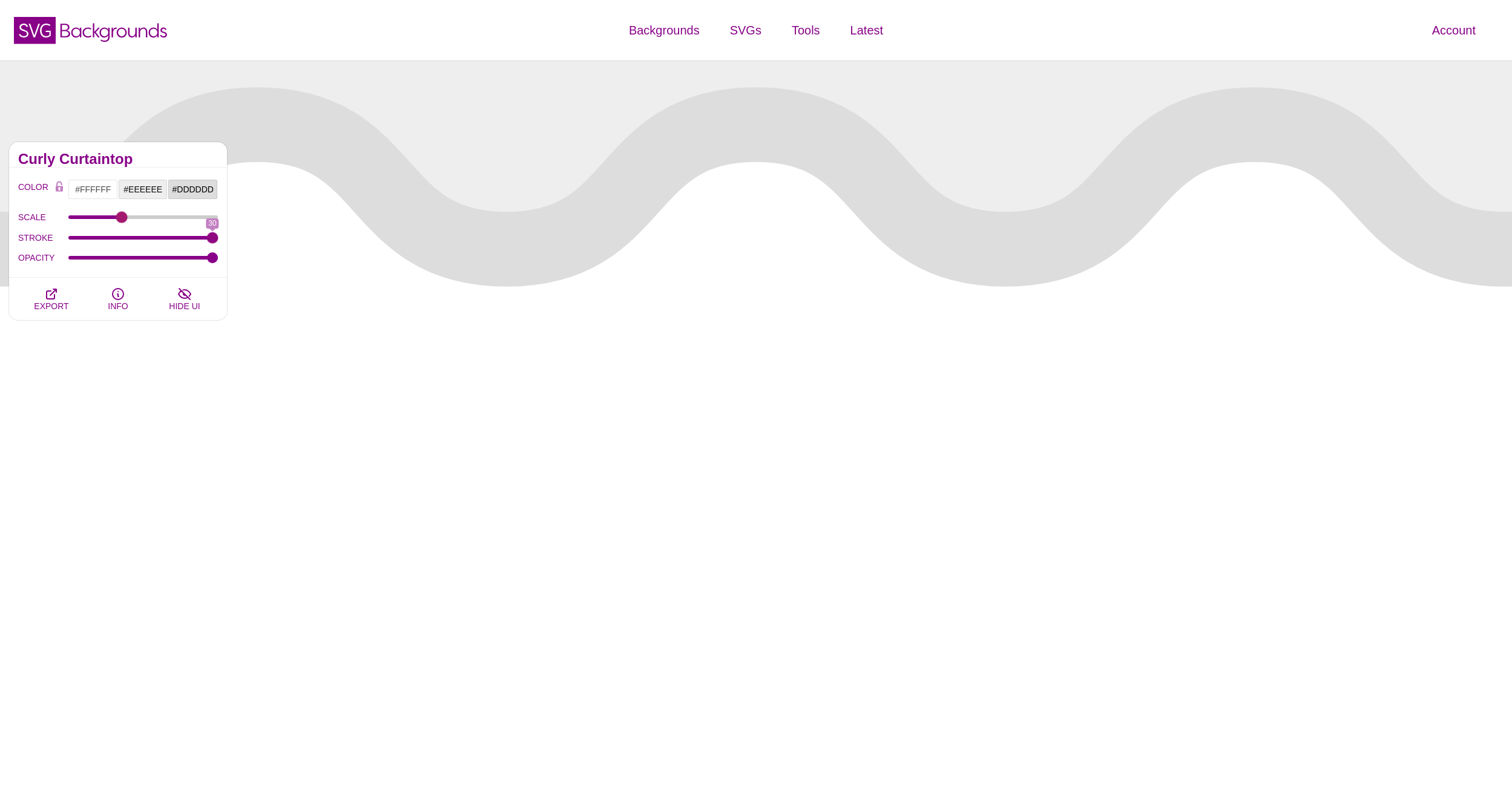
drag, startPoint x: 119, startPoint y: 237, endPoint x: 250, endPoint y: 236, distance: 131.0
type input "30"
click at [250, 236] on div "Waves and Blobs Break up boring solid colors that stretch the entire screen wit…" at bounding box center [756, 551] width 1512 height 980
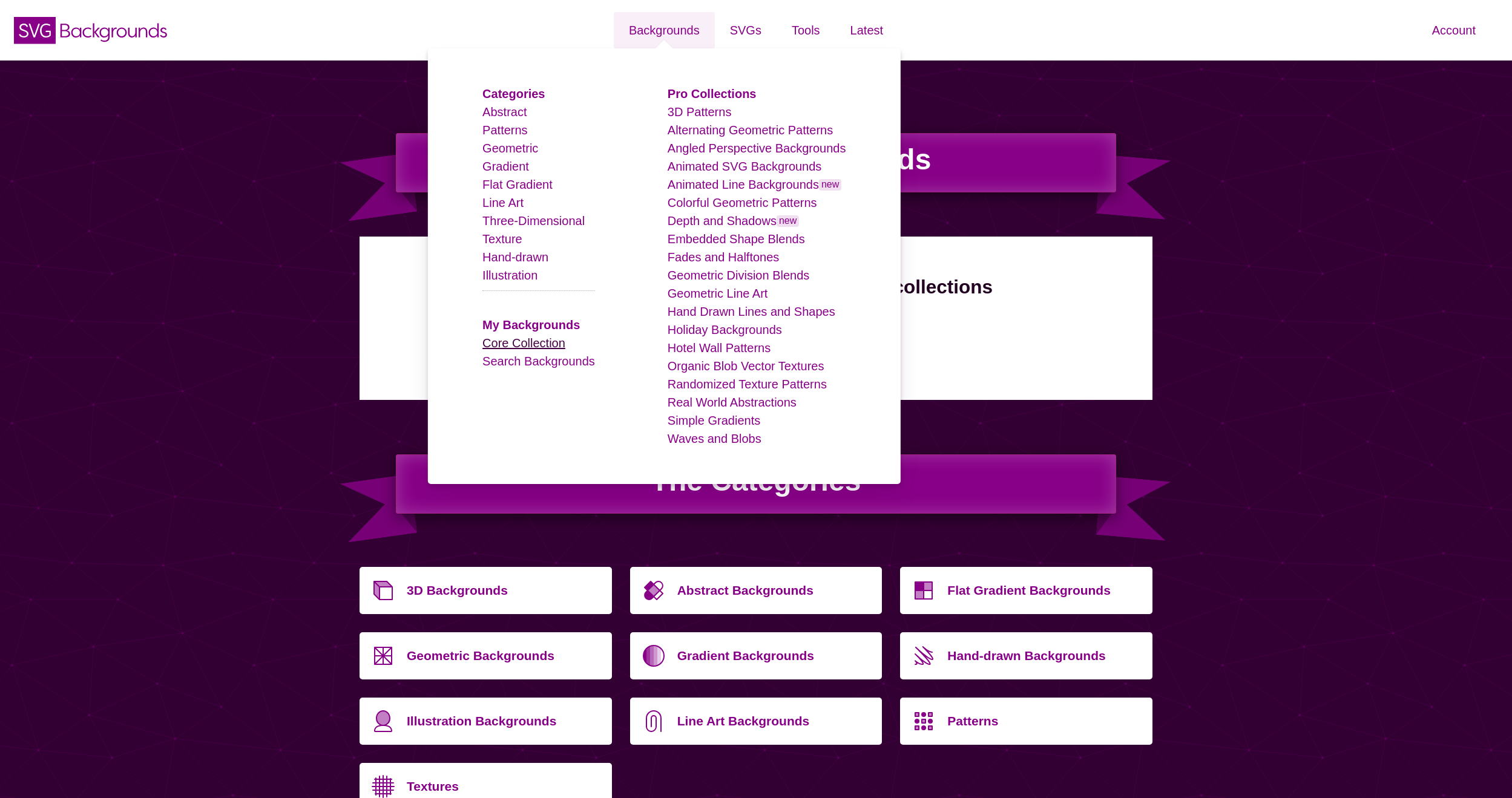
click at [528, 339] on link "Core Collection" at bounding box center [524, 343] width 83 height 13
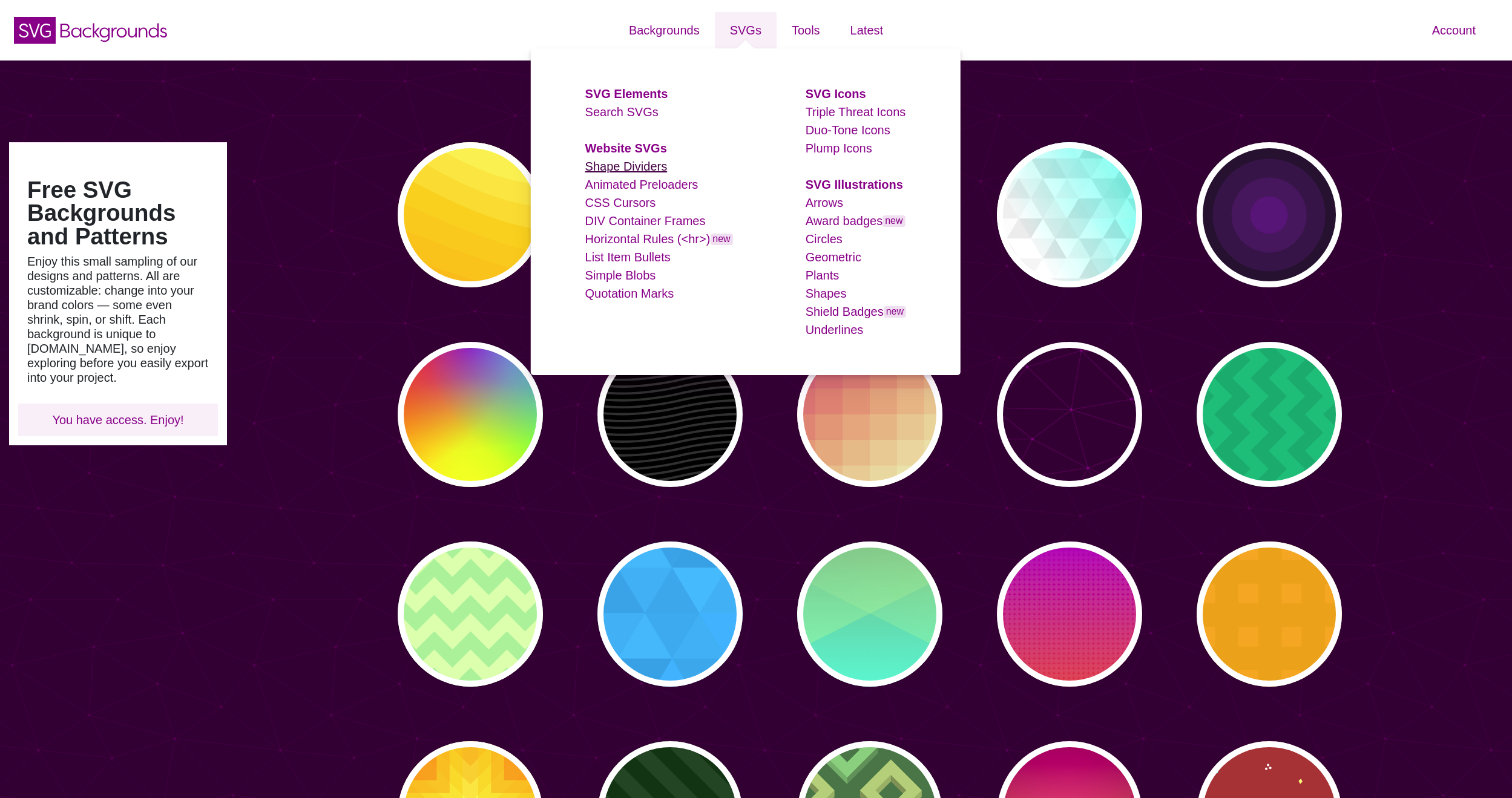
scroll to position [1, 1]
click at [634, 167] on link "Shape Dividers" at bounding box center [626, 166] width 82 height 13
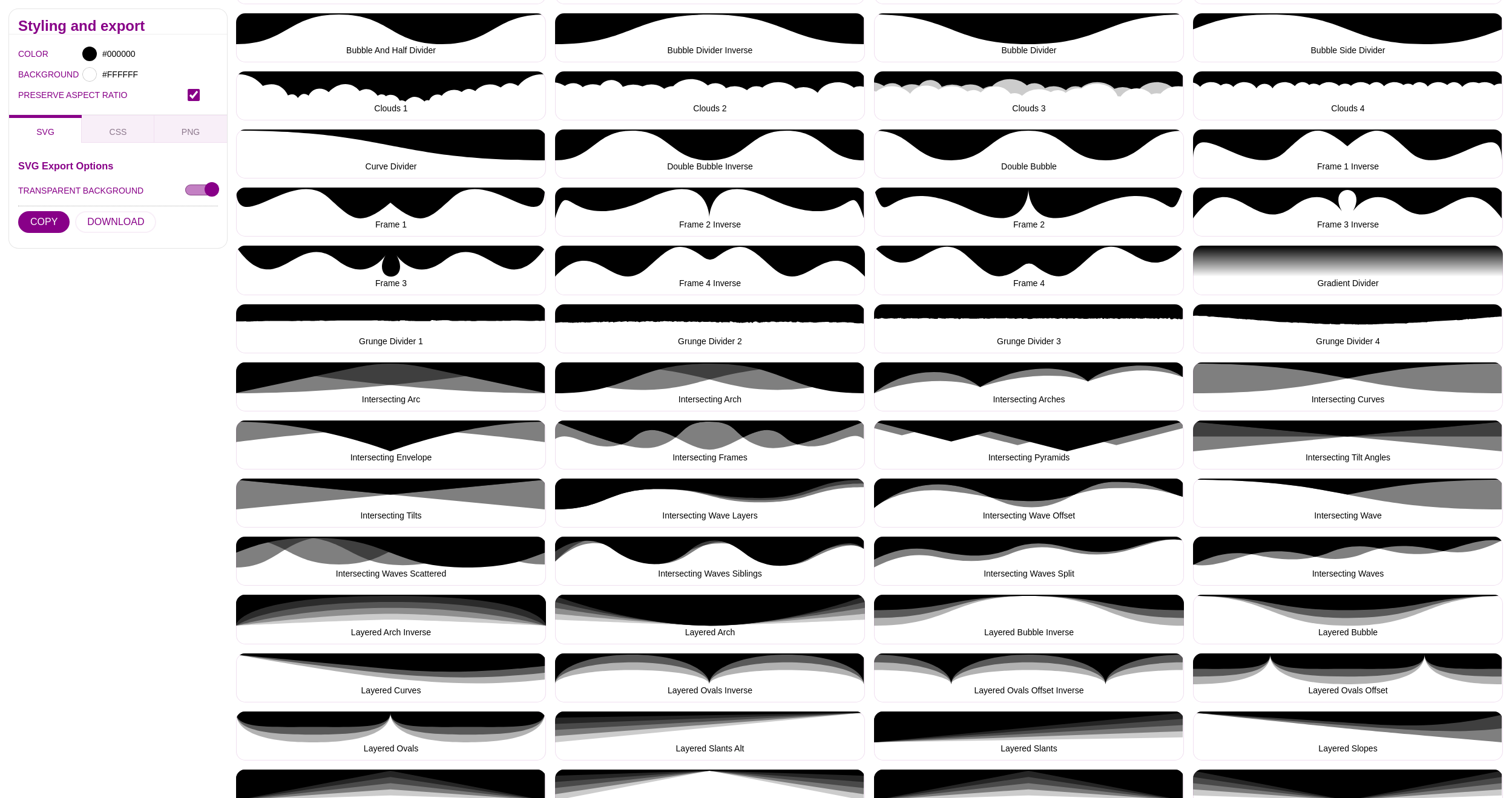
scroll to position [325, 0]
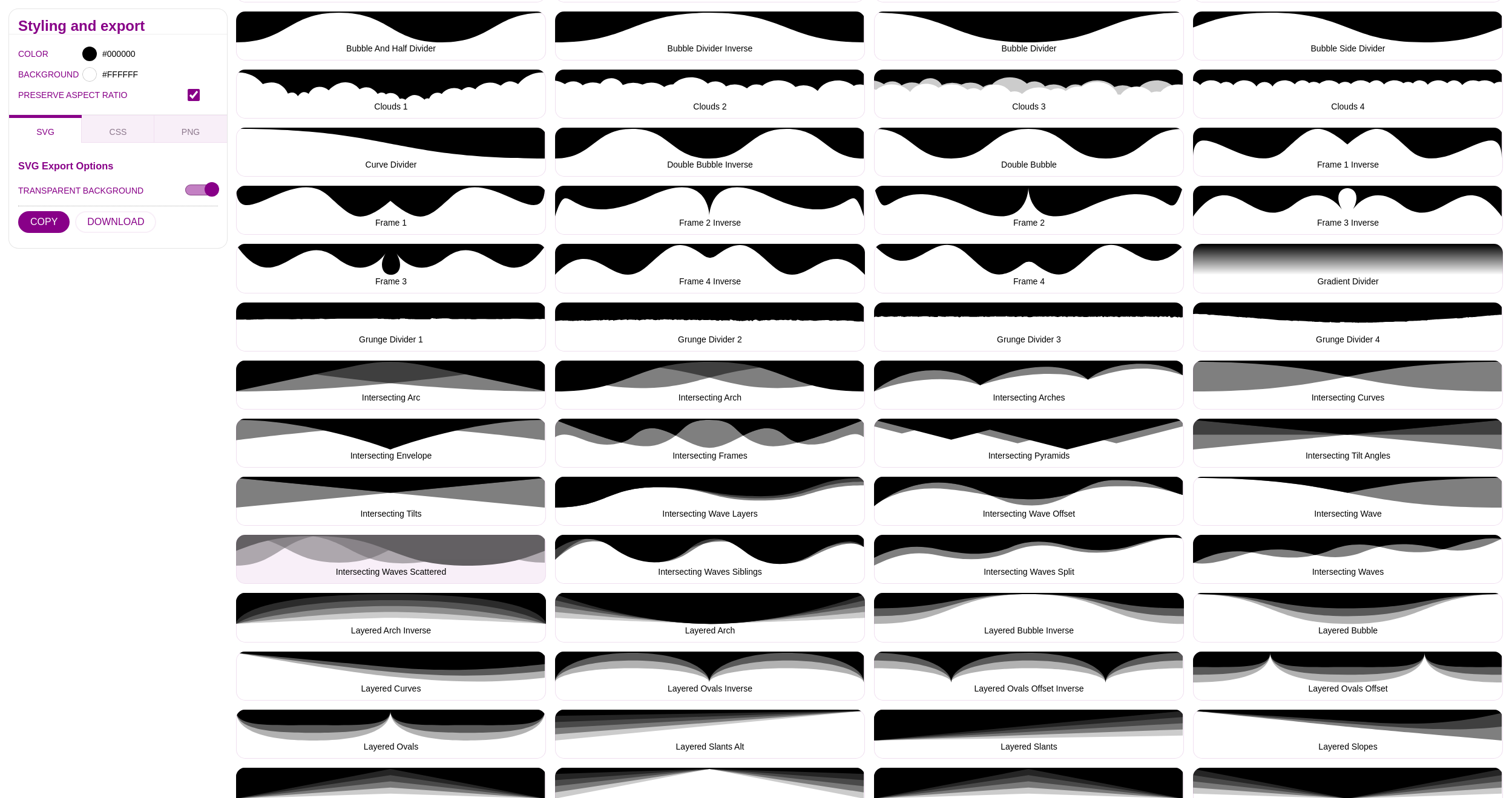
click at [430, 549] on button "Intersecting Waves Scattered" at bounding box center [391, 559] width 310 height 49
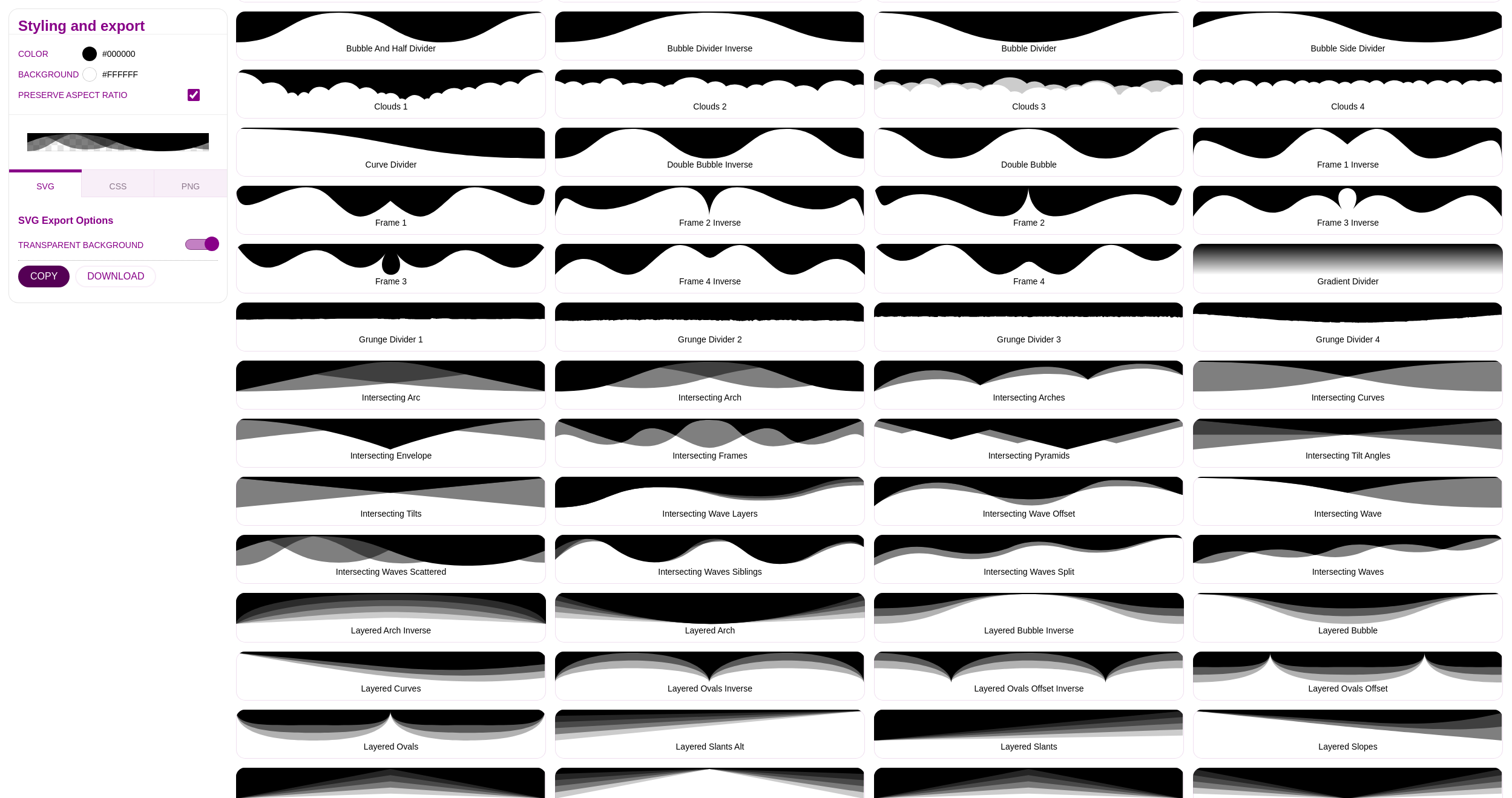
click at [55, 279] on button "COPY" at bounding box center [44, 276] width 52 height 22
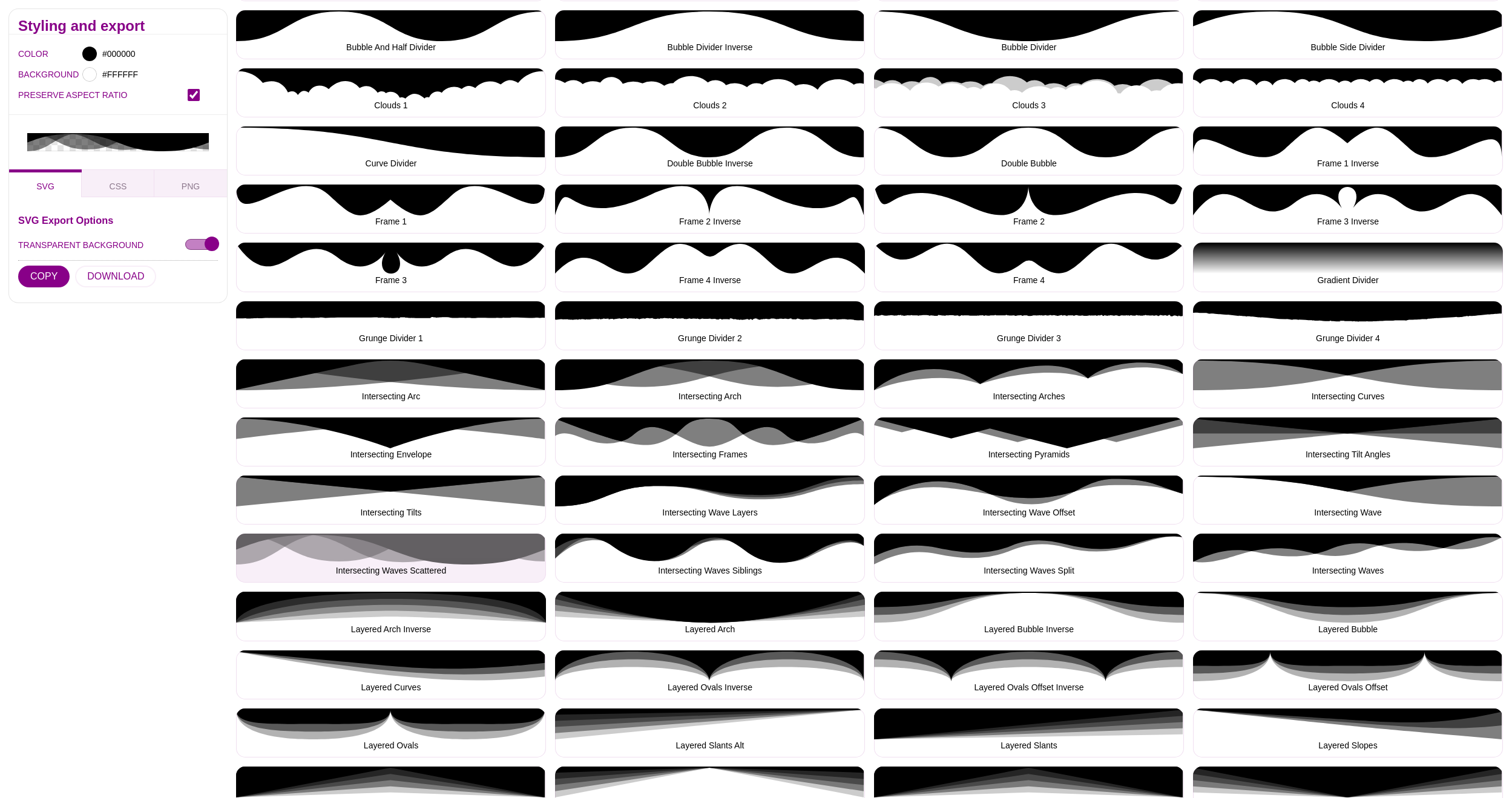
scroll to position [327, 1]
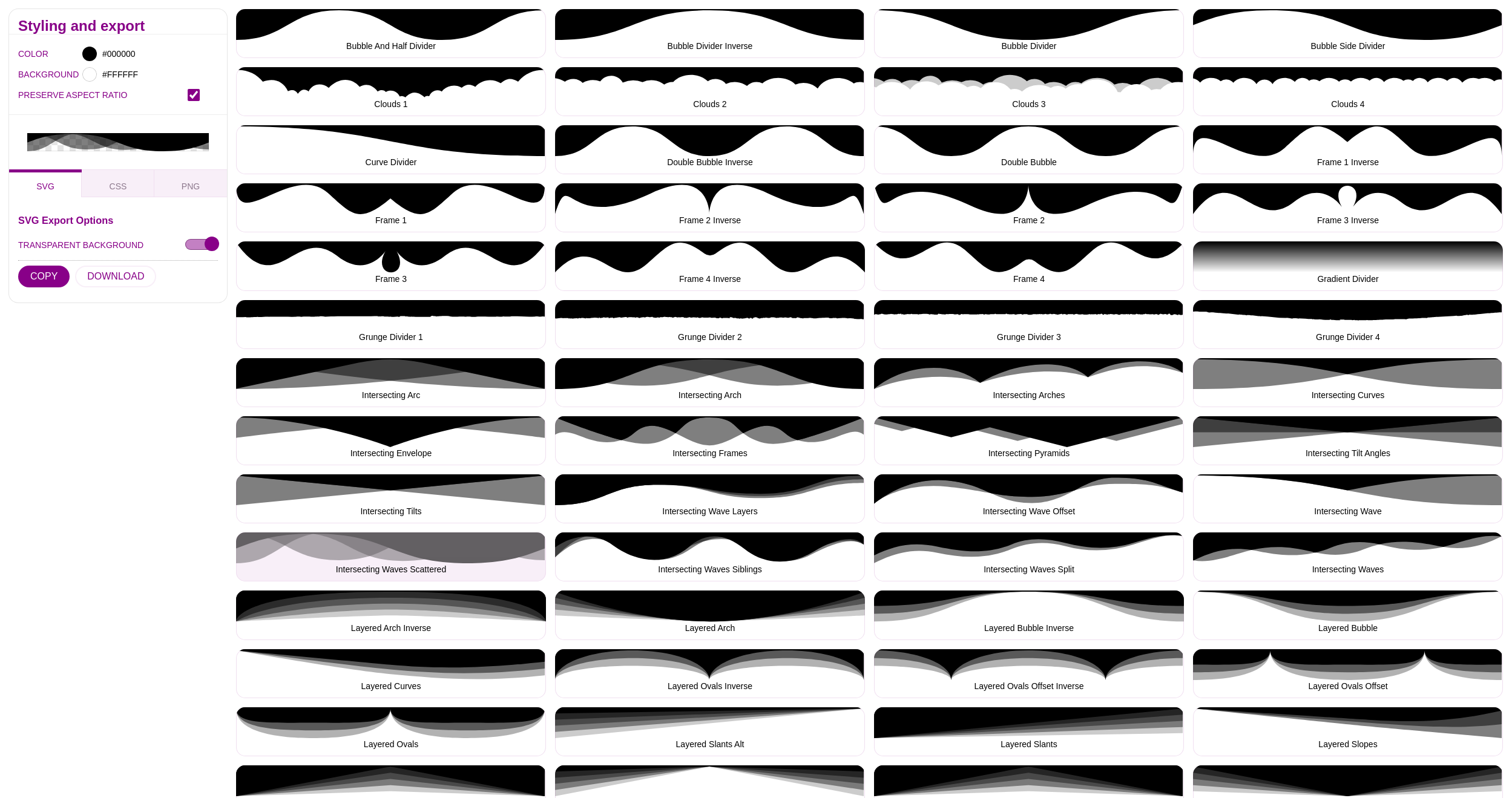
click at [271, 541] on button "Intersecting Waves Scattered" at bounding box center [391, 556] width 310 height 49
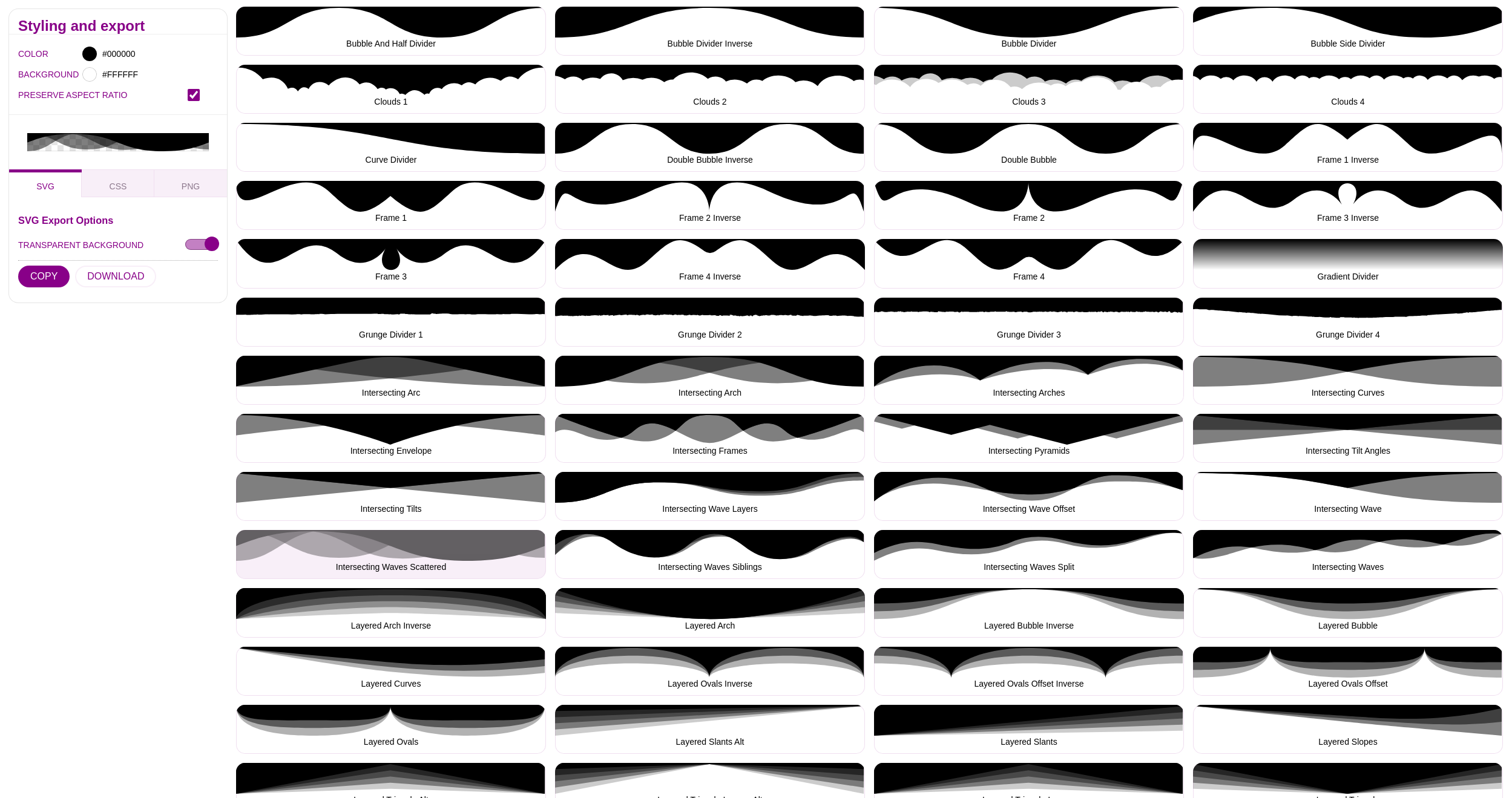
scroll to position [328, 1]
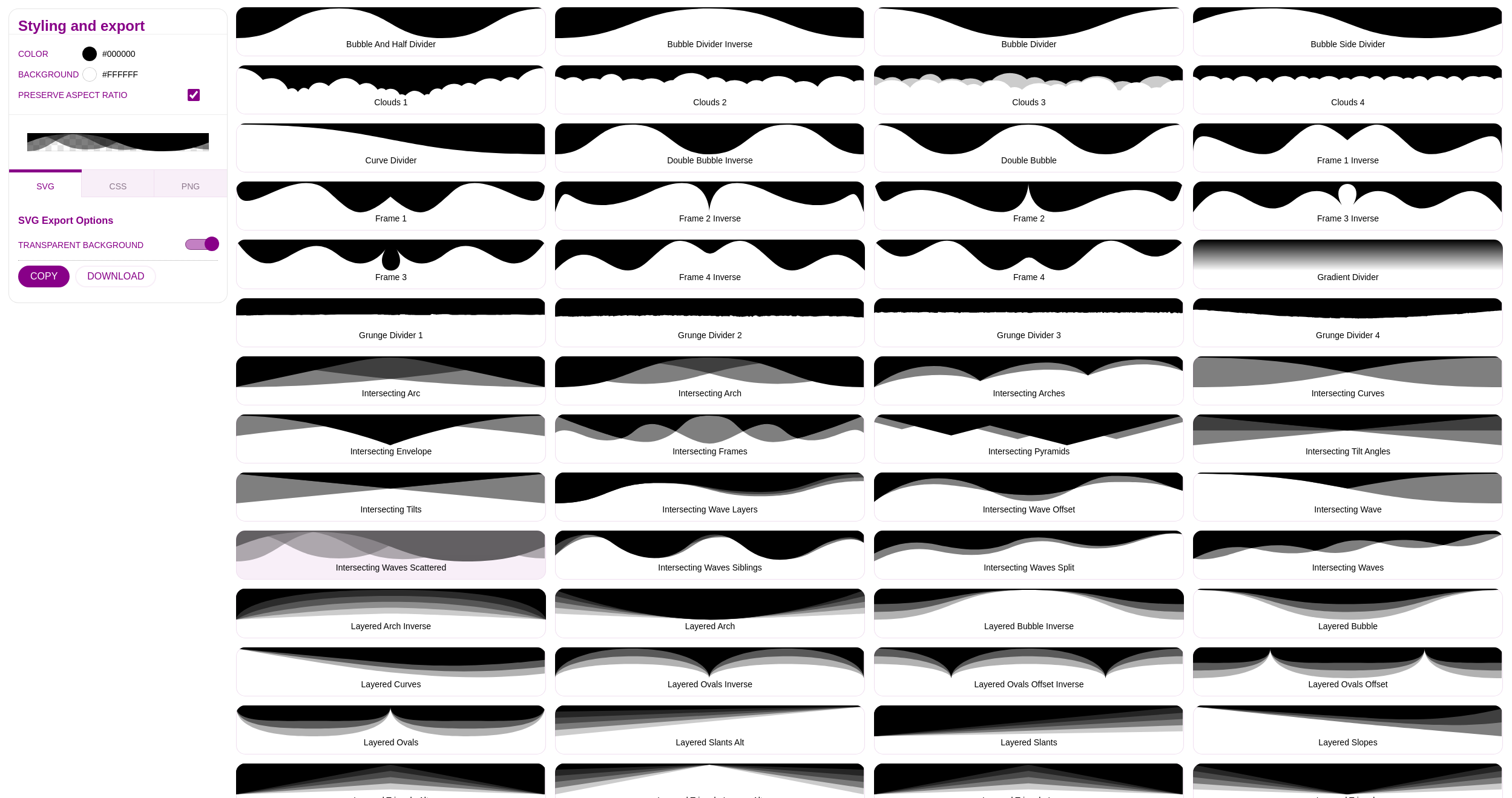
click at [271, 541] on button "Intersecting Waves Scattered" at bounding box center [391, 555] width 310 height 49
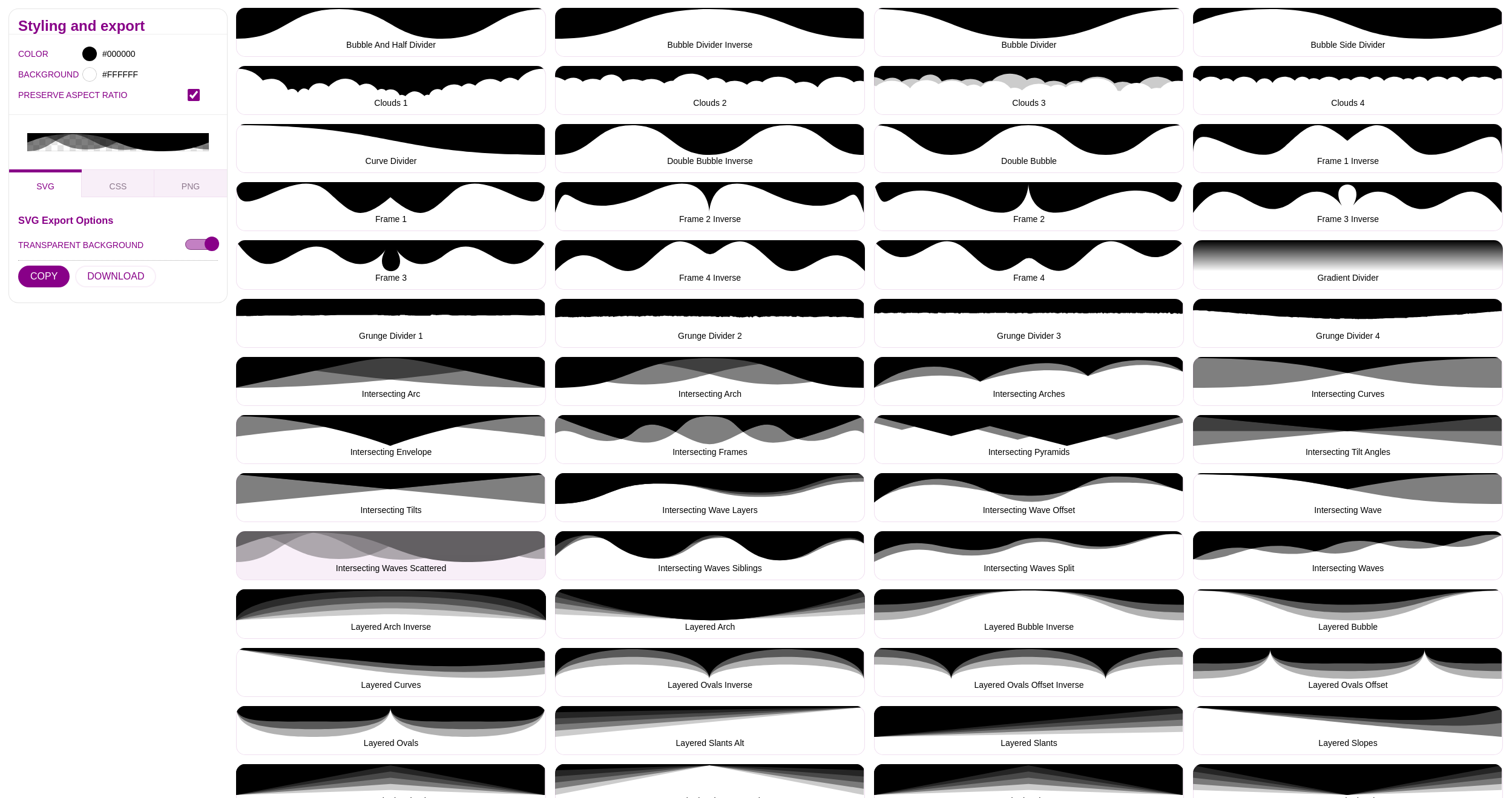
scroll to position [328, 0]
click at [396, 552] on button "Intersecting Waves Scattered" at bounding box center [391, 556] width 310 height 49
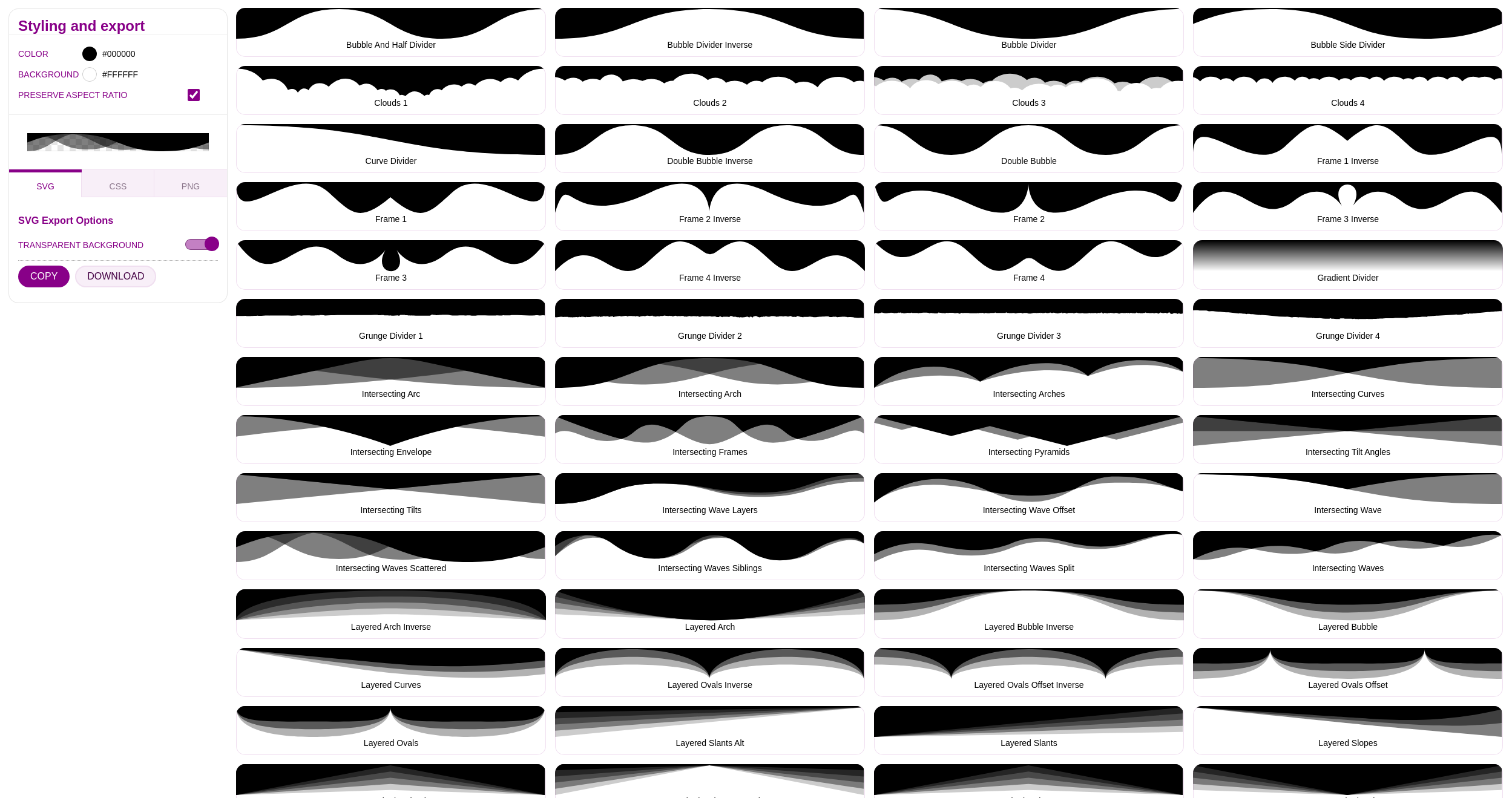
click at [112, 276] on button "DOWNLOAD" at bounding box center [116, 276] width 81 height 22
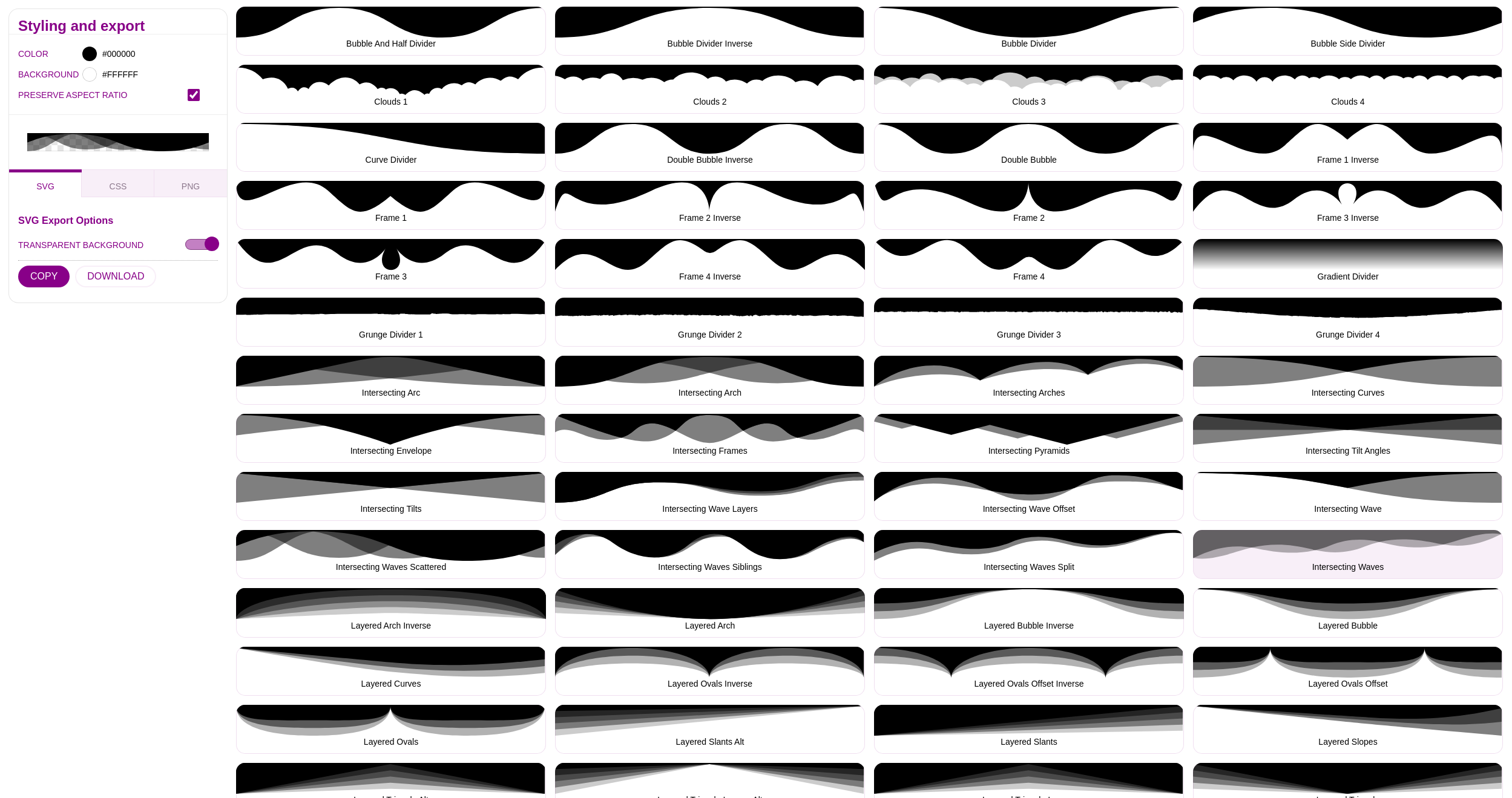
click at [1283, 549] on button "Intersecting Waves" at bounding box center [1347, 554] width 310 height 49
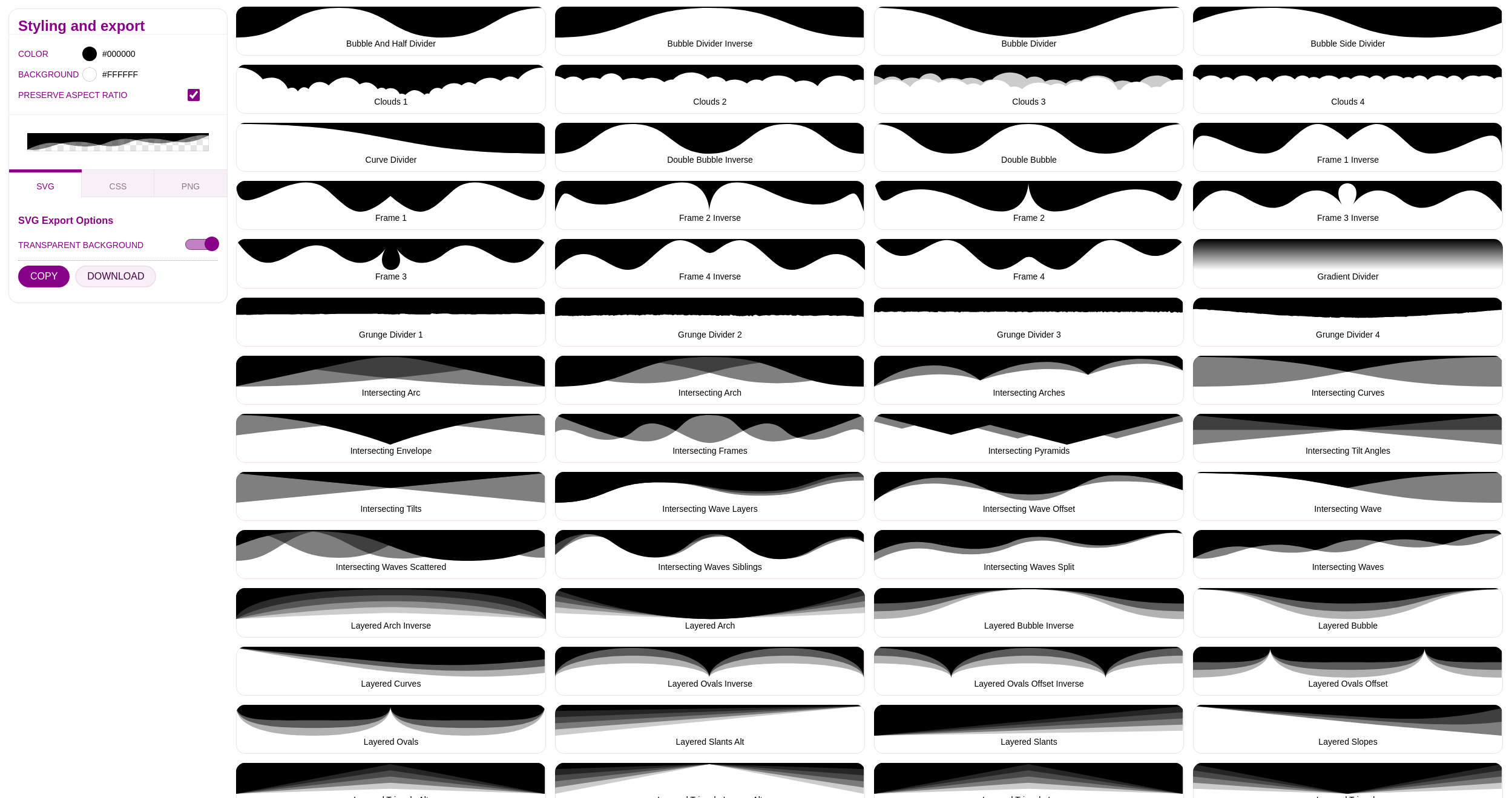
click at [120, 270] on button "DOWNLOAD" at bounding box center [116, 276] width 81 height 22
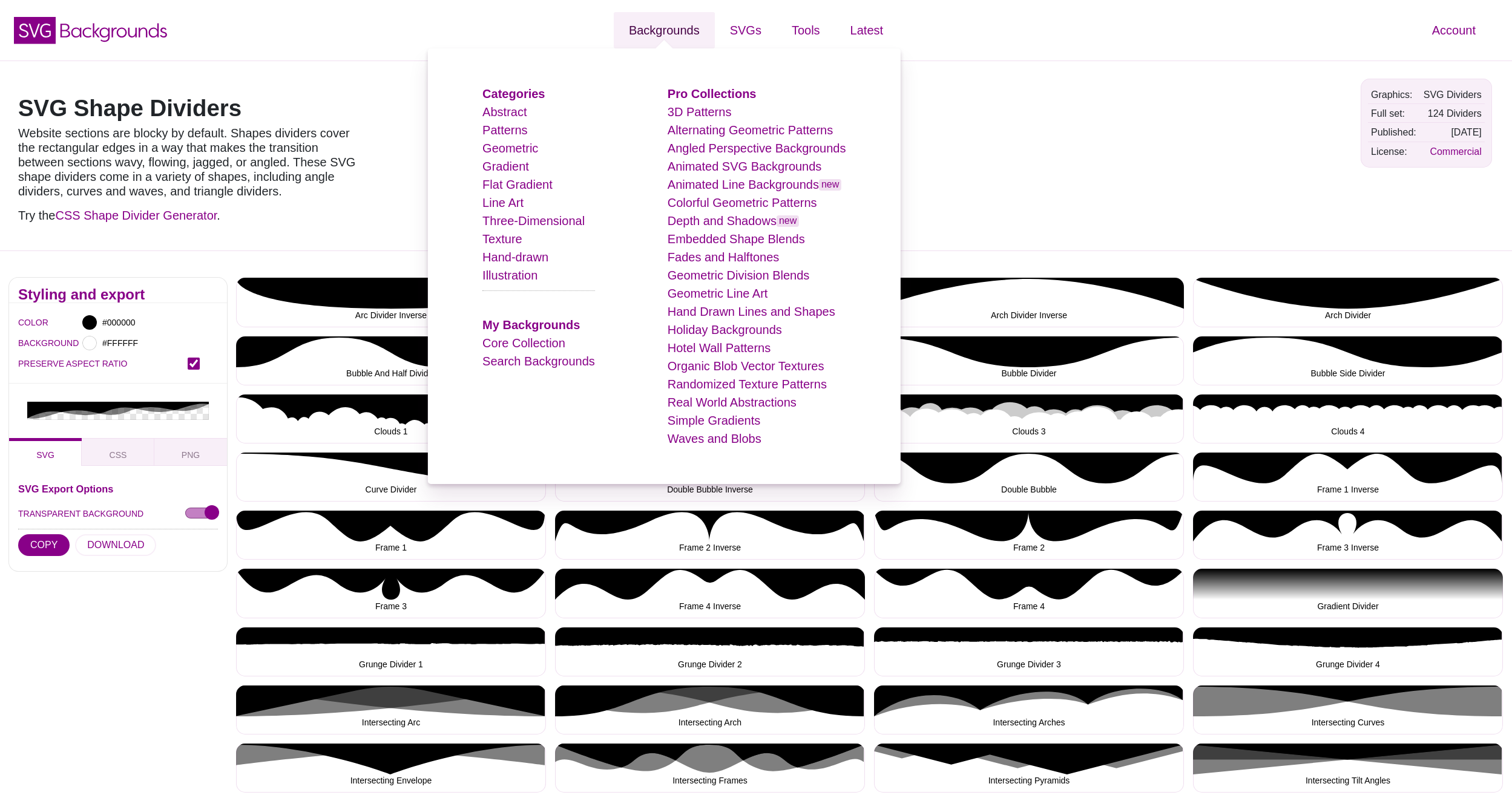
scroll to position [0, 0]
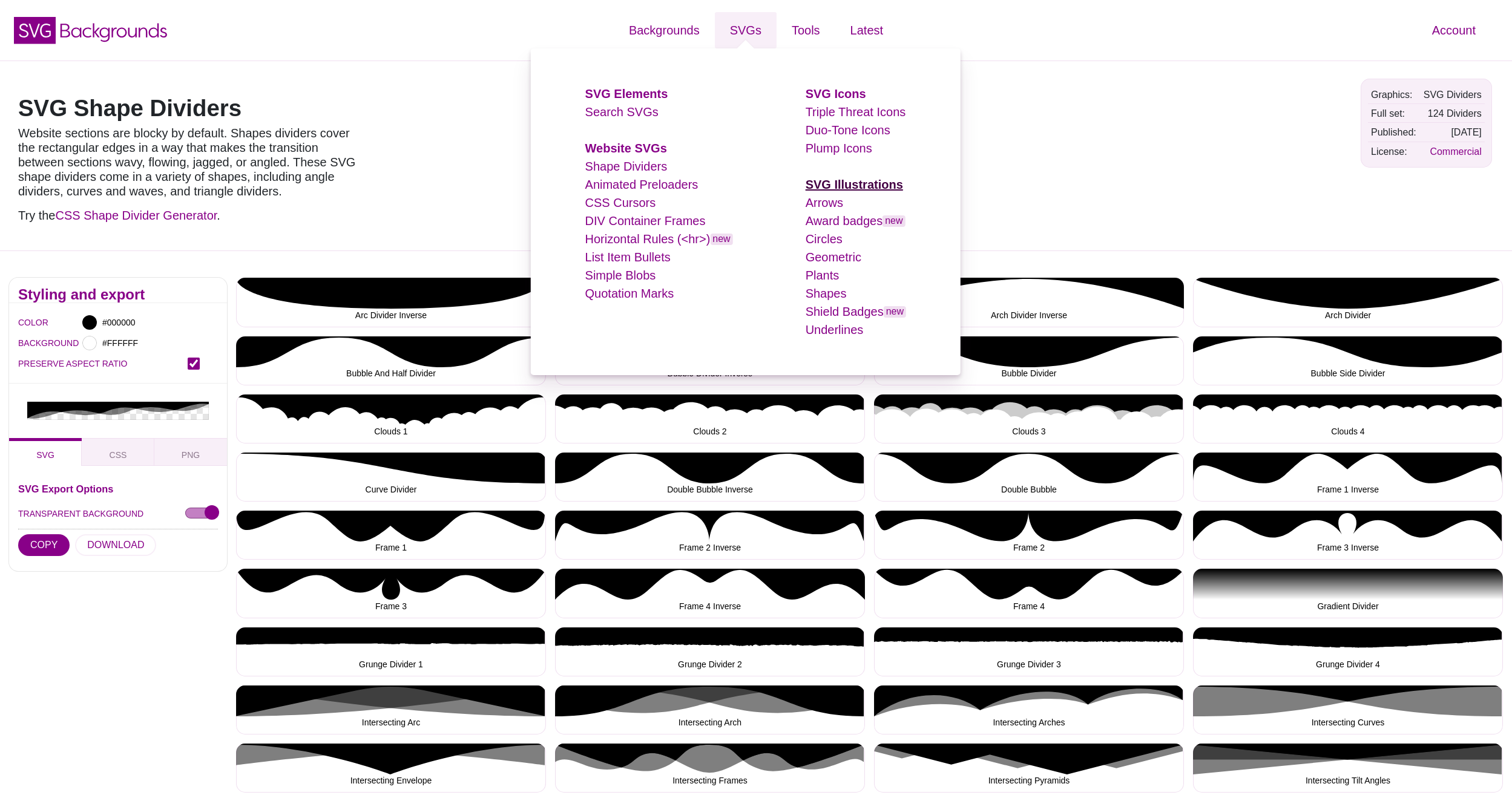
click at [847, 185] on strong "SVG Illustrations" at bounding box center [854, 184] width 97 height 13
